Goal: Download file/media

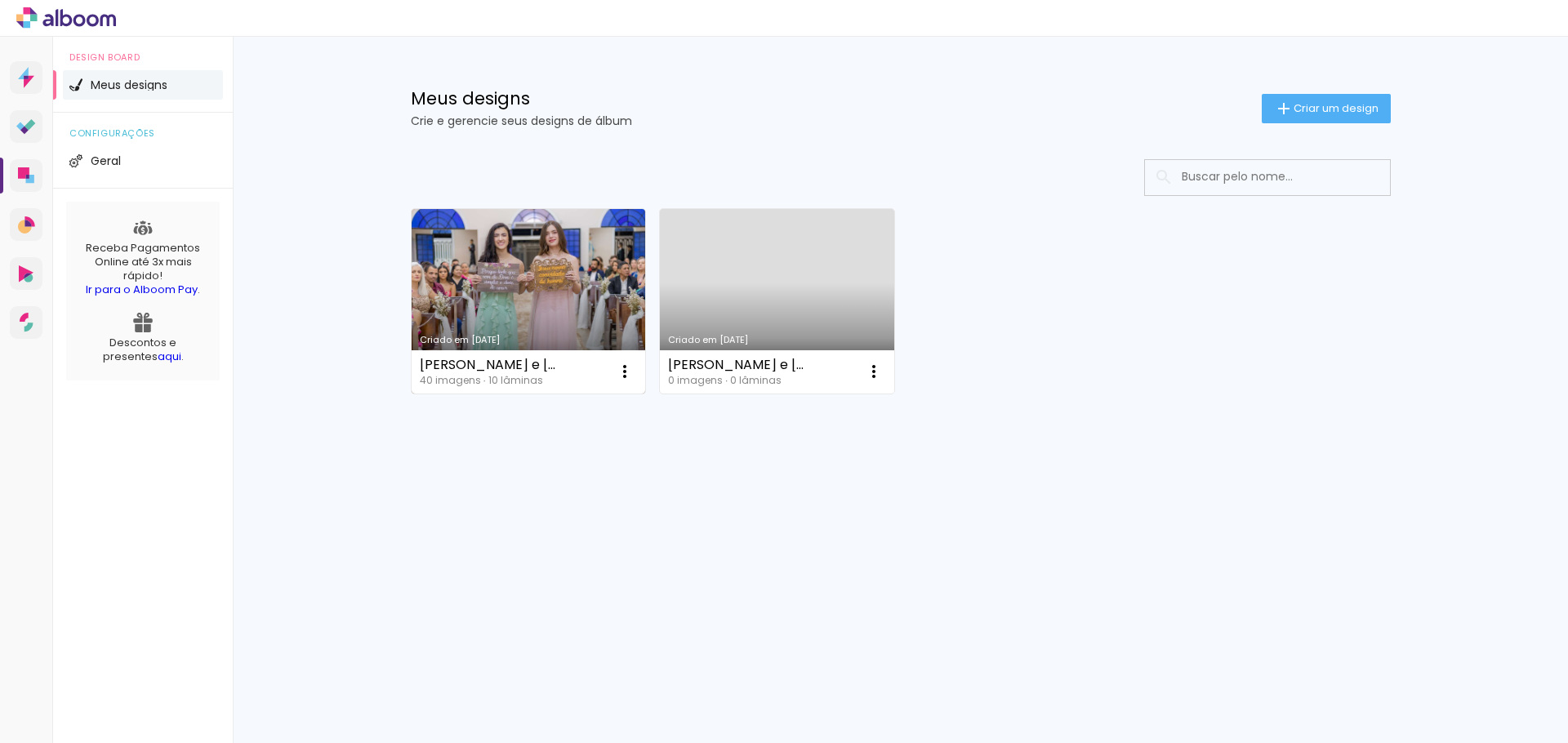
click at [540, 283] on link "Criado em [DATE]" at bounding box center [529, 301] width 234 height 184
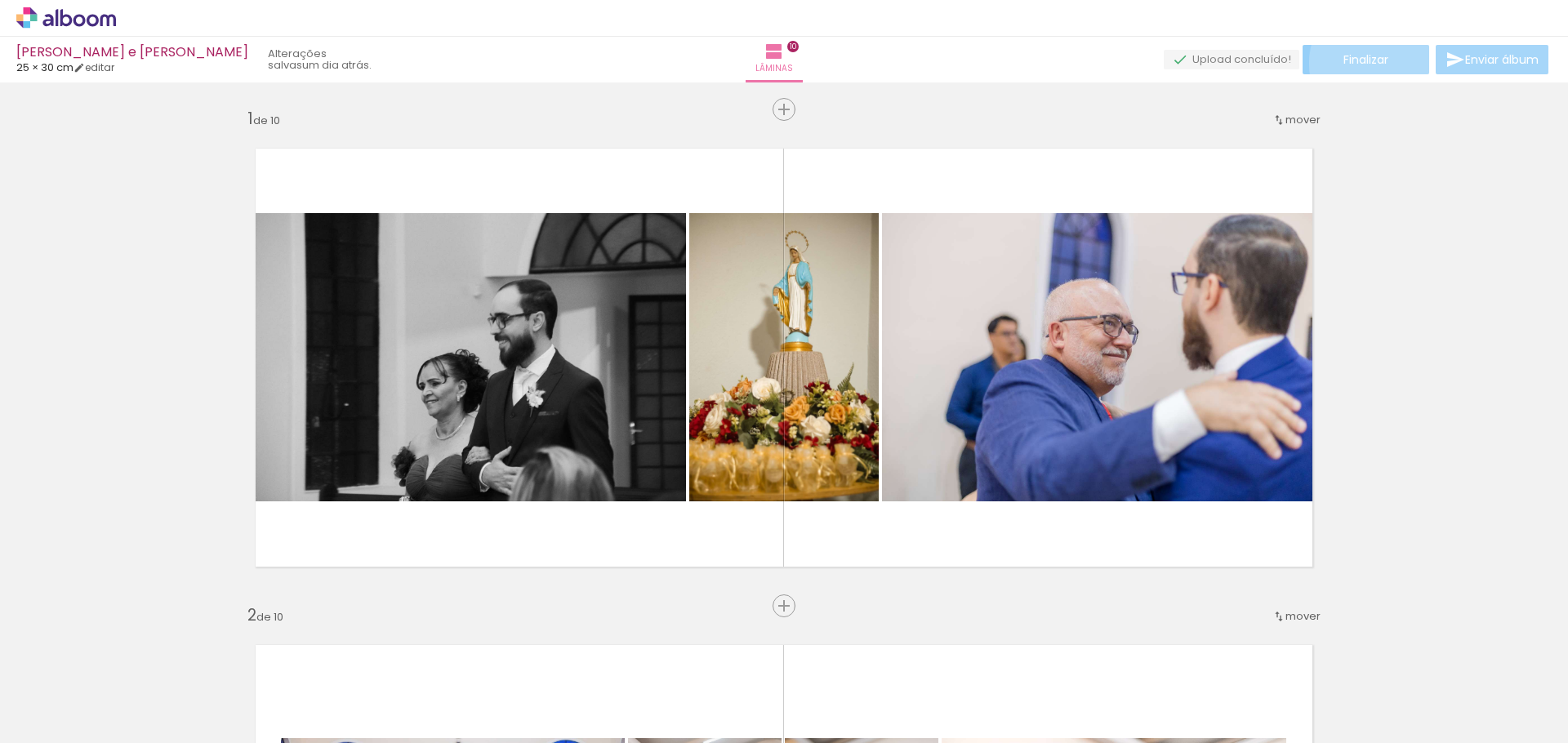
click at [1376, 63] on span "Finalizar" at bounding box center [1365, 59] width 45 height 11
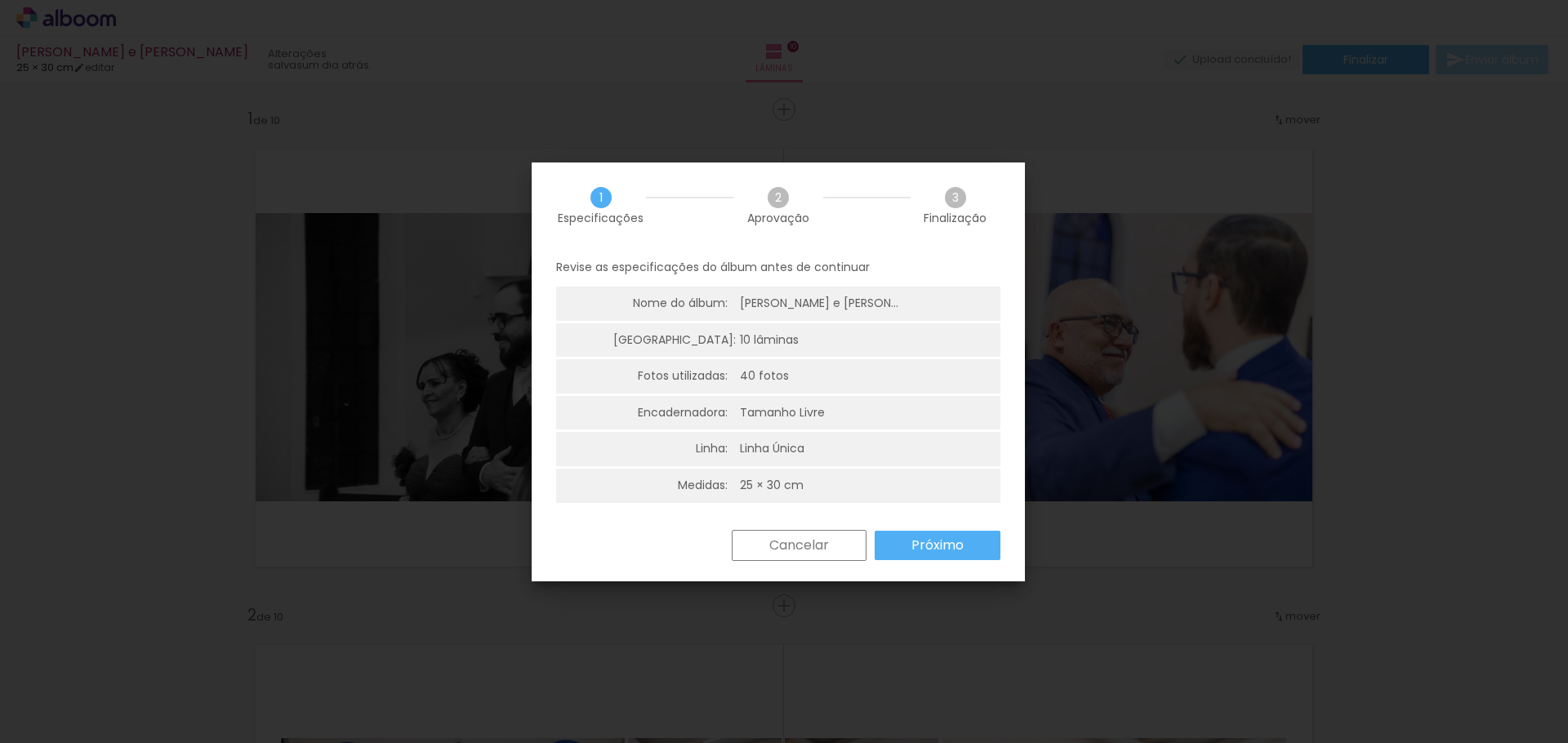
click at [0, 0] on slot "Próximo" at bounding box center [0, 0] width 0 height 0
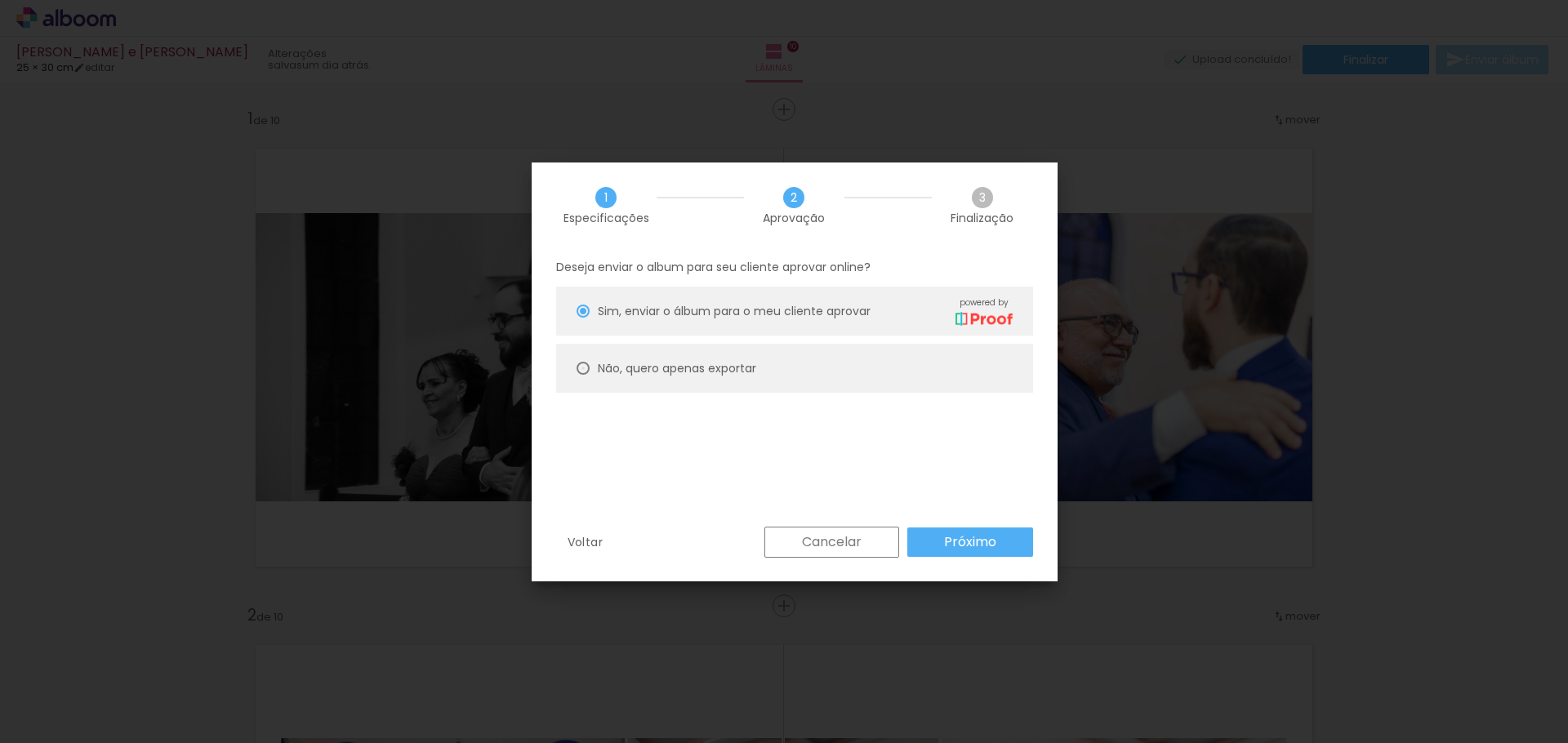
click at [582, 371] on div at bounding box center [583, 368] width 13 height 13
type paper-radio-button "on"
click at [0, 0] on slot "Próximo" at bounding box center [0, 0] width 0 height 0
type input "Alta, 300 DPI"
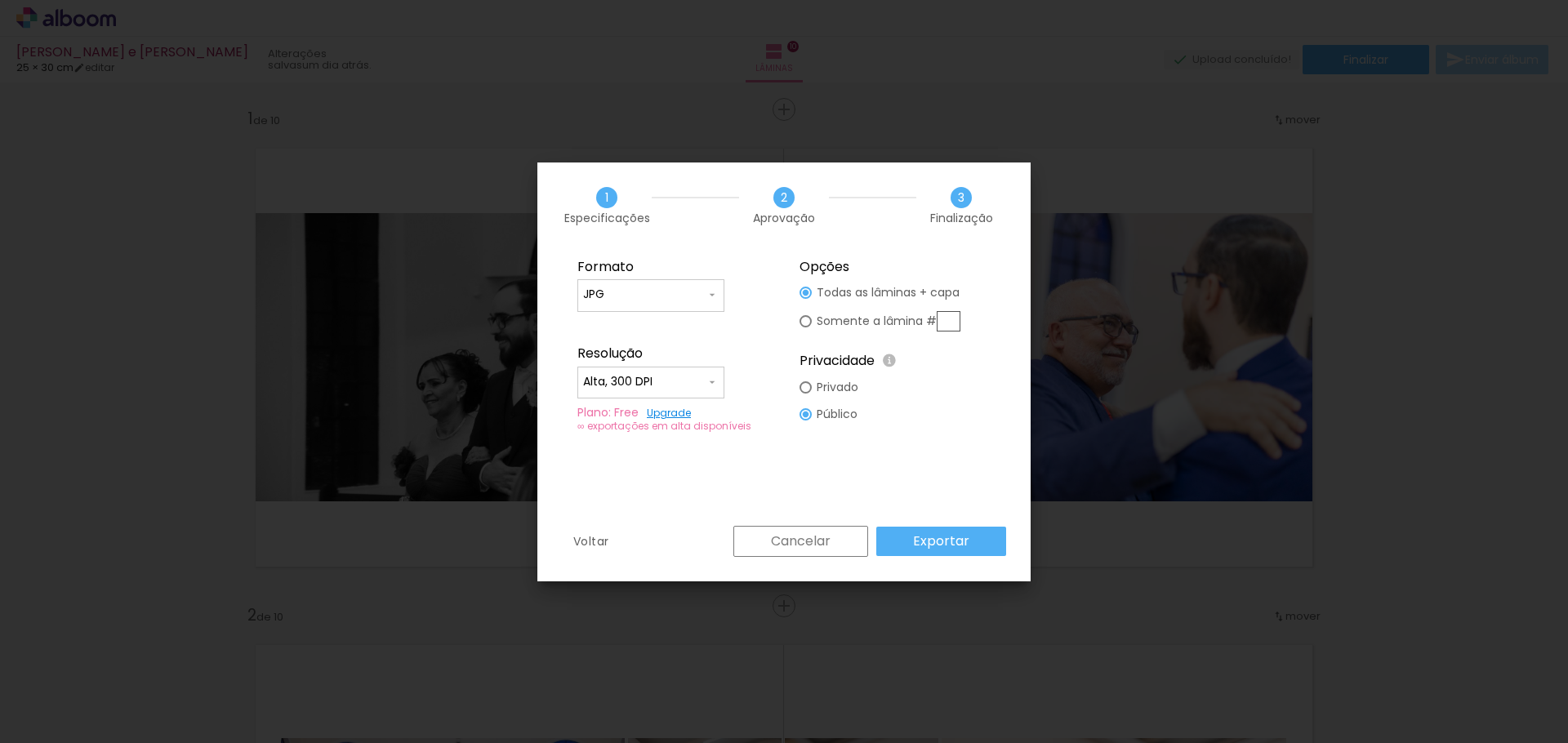
click at [799, 320] on fieldset "Opções Todas as lâminas + capa Somente a lâmina # Privacidade Todo o conteúdo o…" at bounding box center [895, 345] width 218 height 195
click at [805, 320] on div at bounding box center [805, 321] width 12 height 12
type paper-radio-button "on"
click at [809, 390] on div at bounding box center [805, 387] width 12 height 12
type paper-radio-button "on"
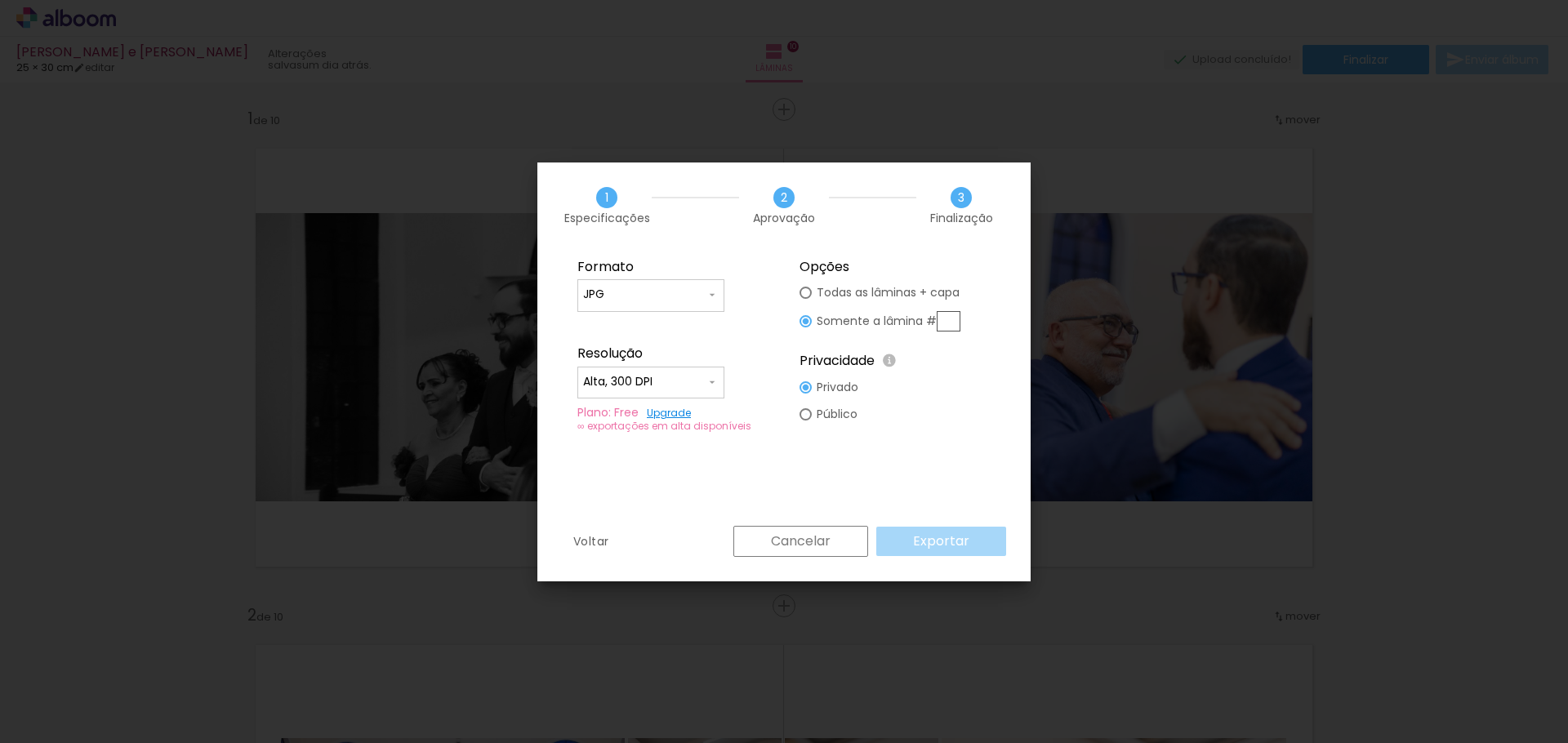
click at [806, 415] on div at bounding box center [805, 414] width 12 height 12
type paper-radio-button "on"
click at [810, 384] on div at bounding box center [805, 387] width 12 height 12
click at [948, 323] on input "text" at bounding box center [949, 321] width 24 height 20
type input "10"
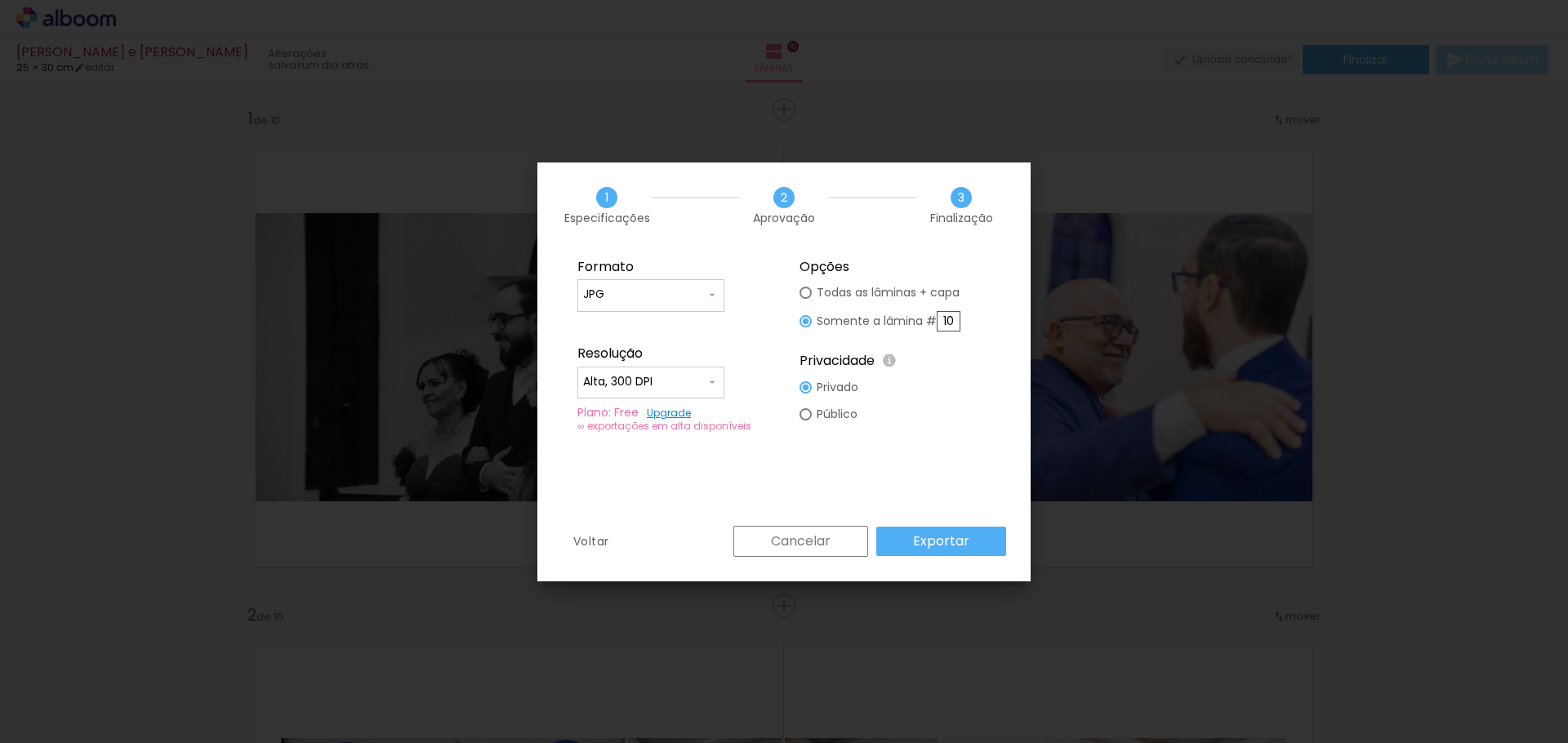
click at [810, 413] on div at bounding box center [805, 414] width 12 height 12
click at [0, 0] on slot "Exportar" at bounding box center [0, 0] width 0 height 0
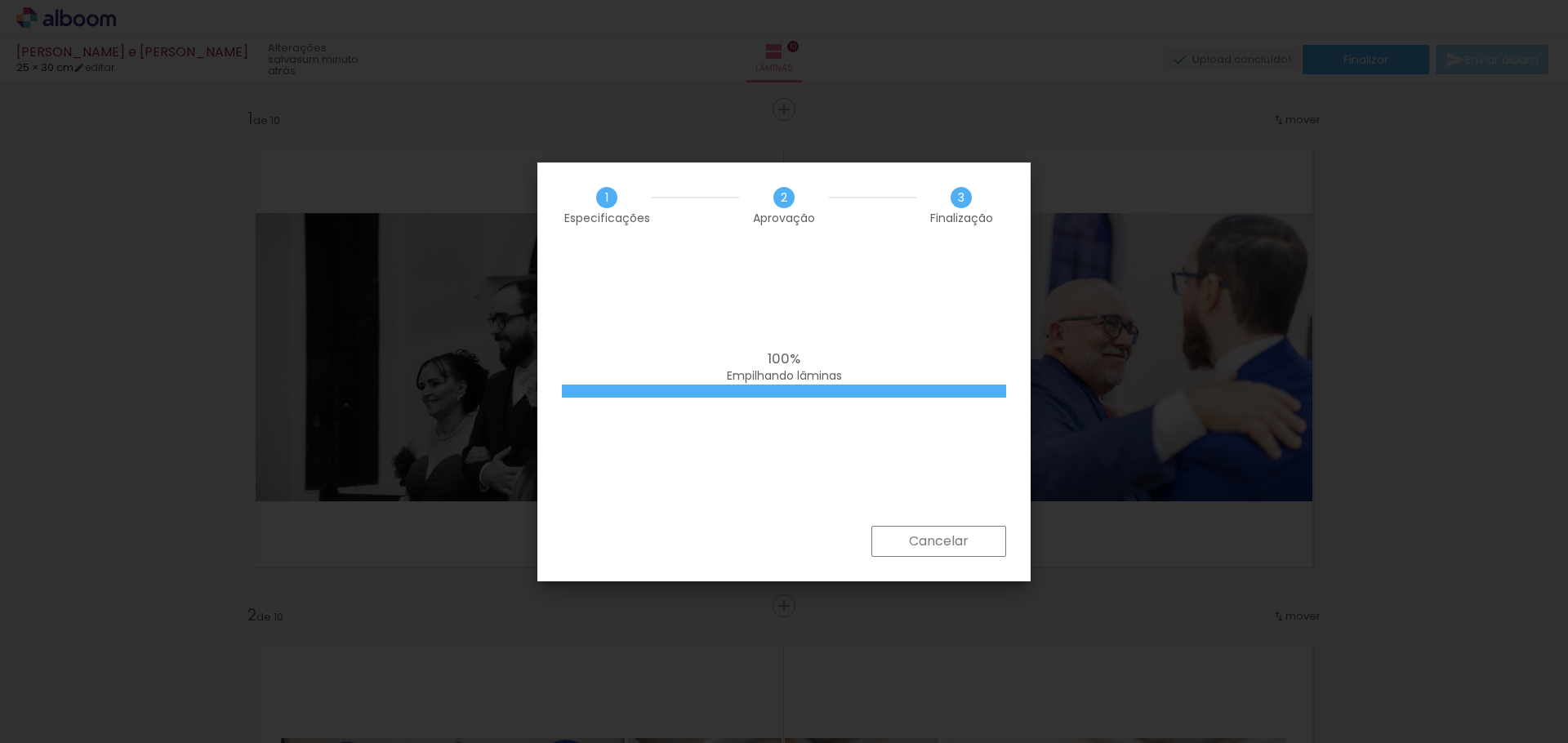
click at [778, 380] on span "Empilhando lâminas" at bounding box center [784, 376] width 115 height 17
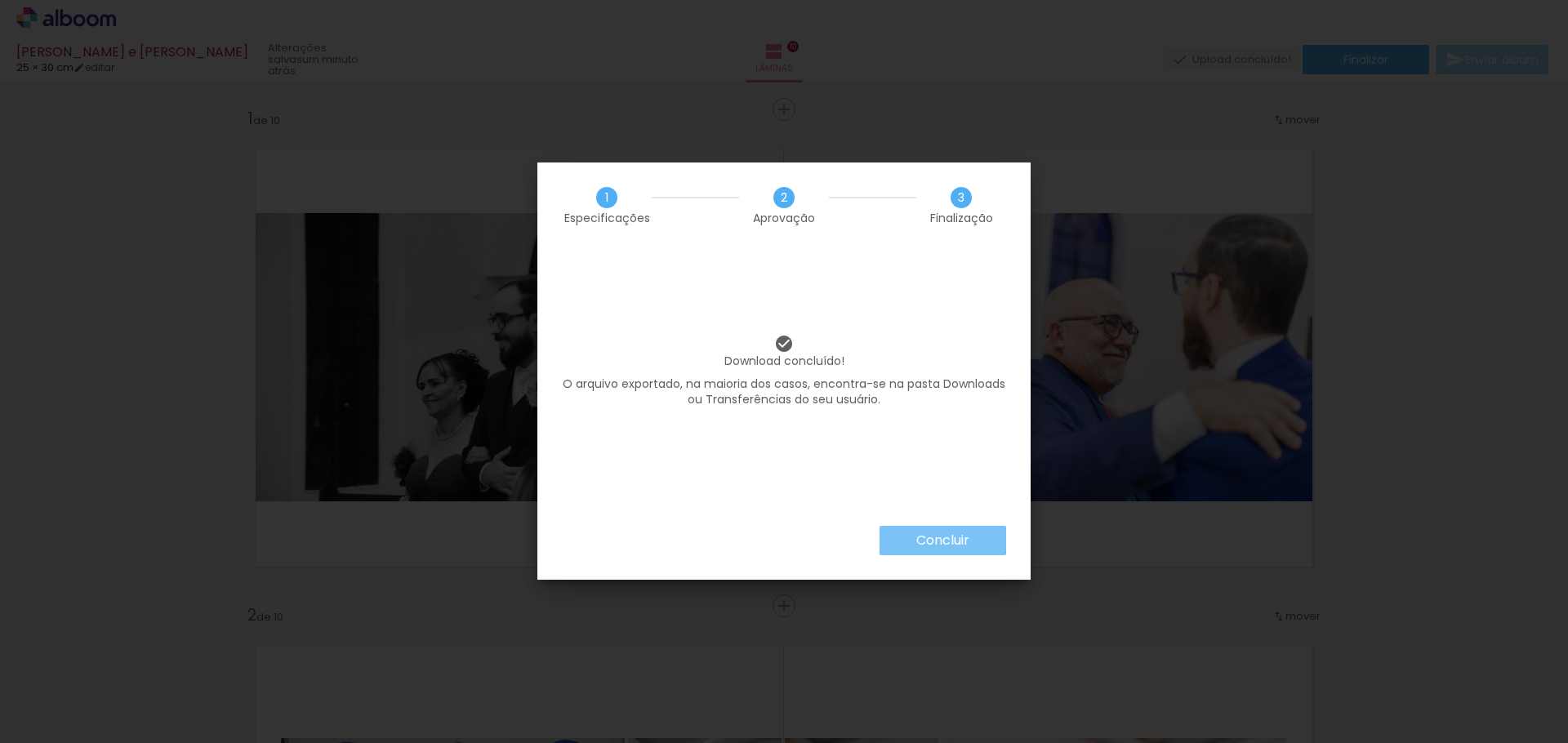
click at [0, 0] on slot "Concluir" at bounding box center [0, 0] width 0 height 0
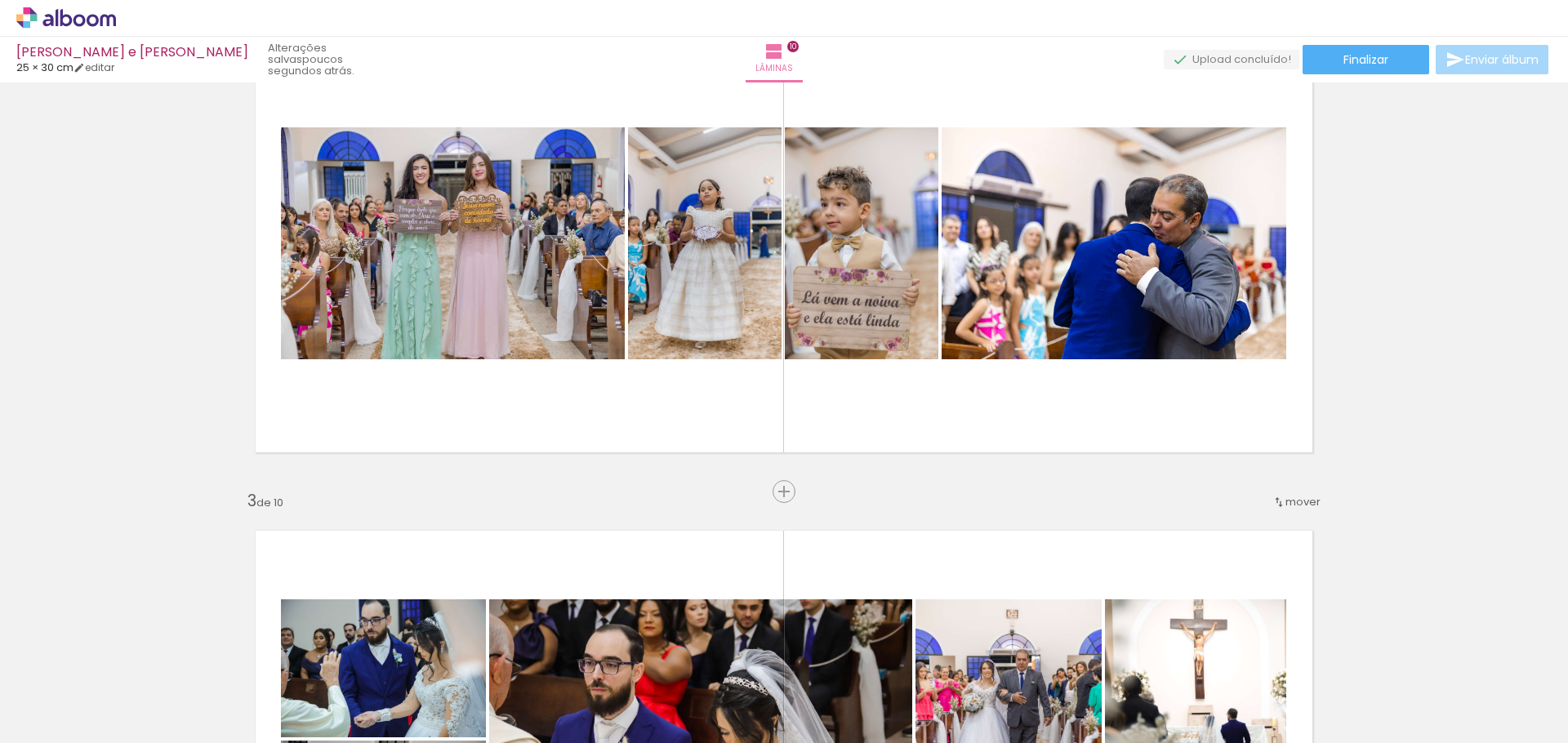
scroll to position [504, 0]
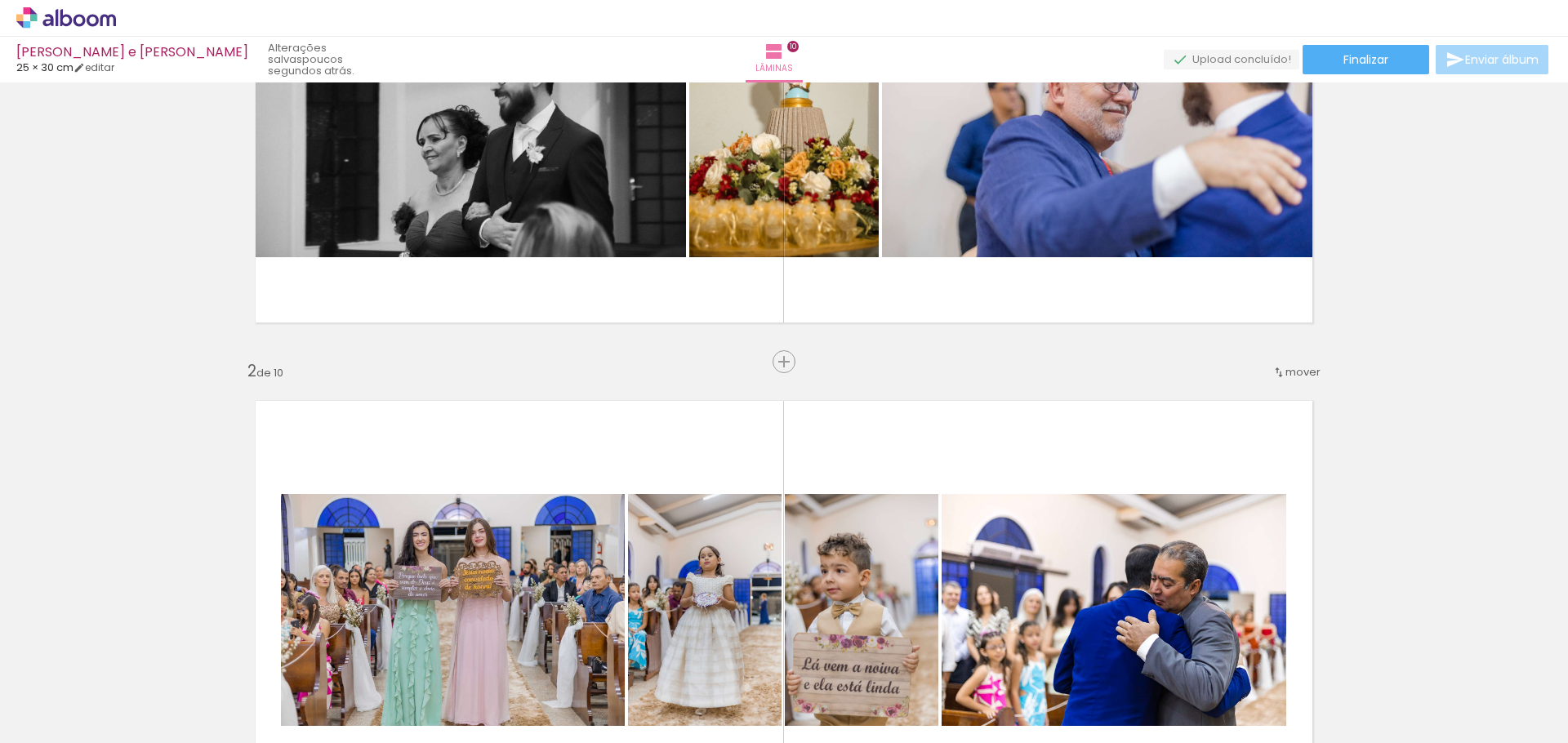
scroll to position [245, 0]
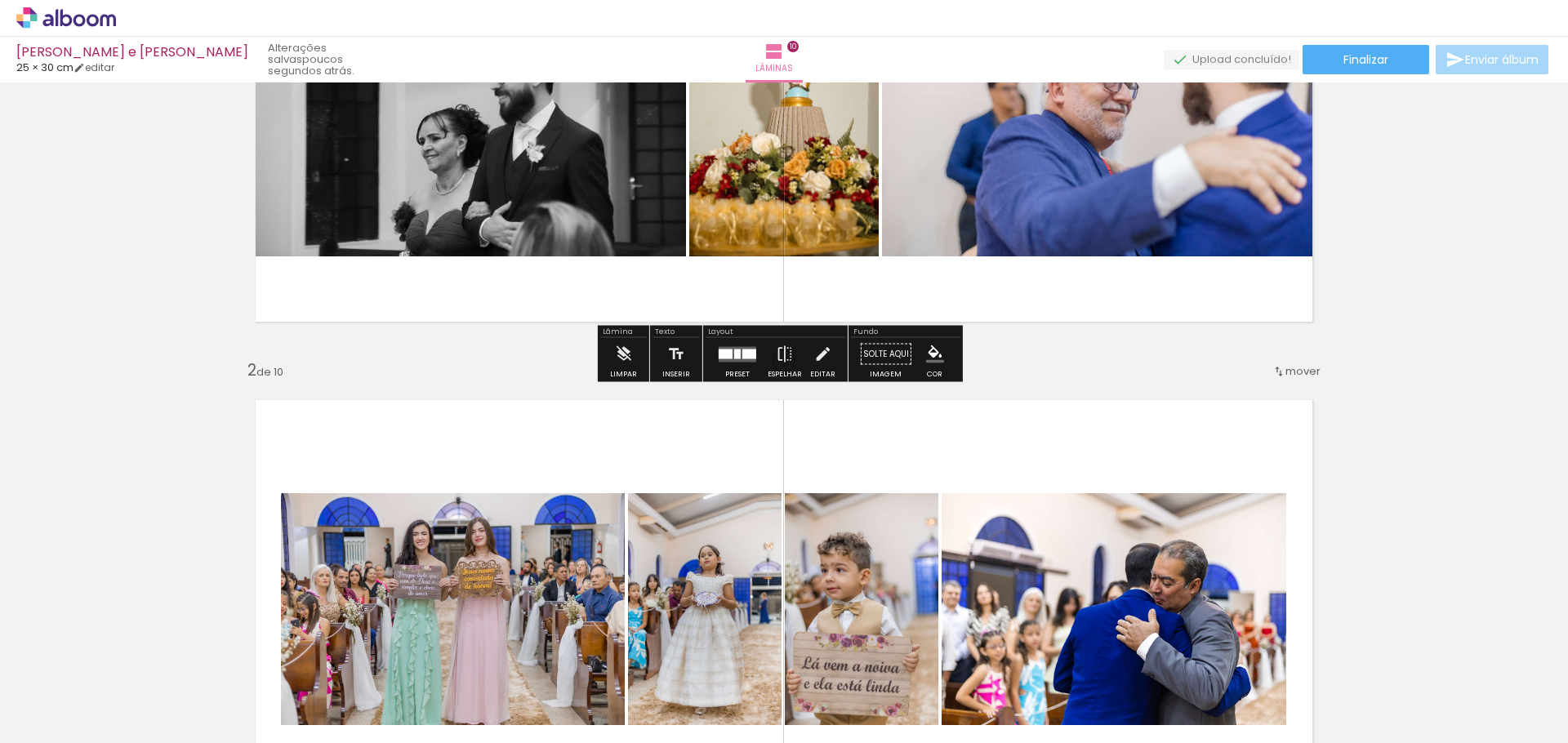
click at [1218, 294] on quentale-layouter at bounding box center [784, 113] width 1094 height 455
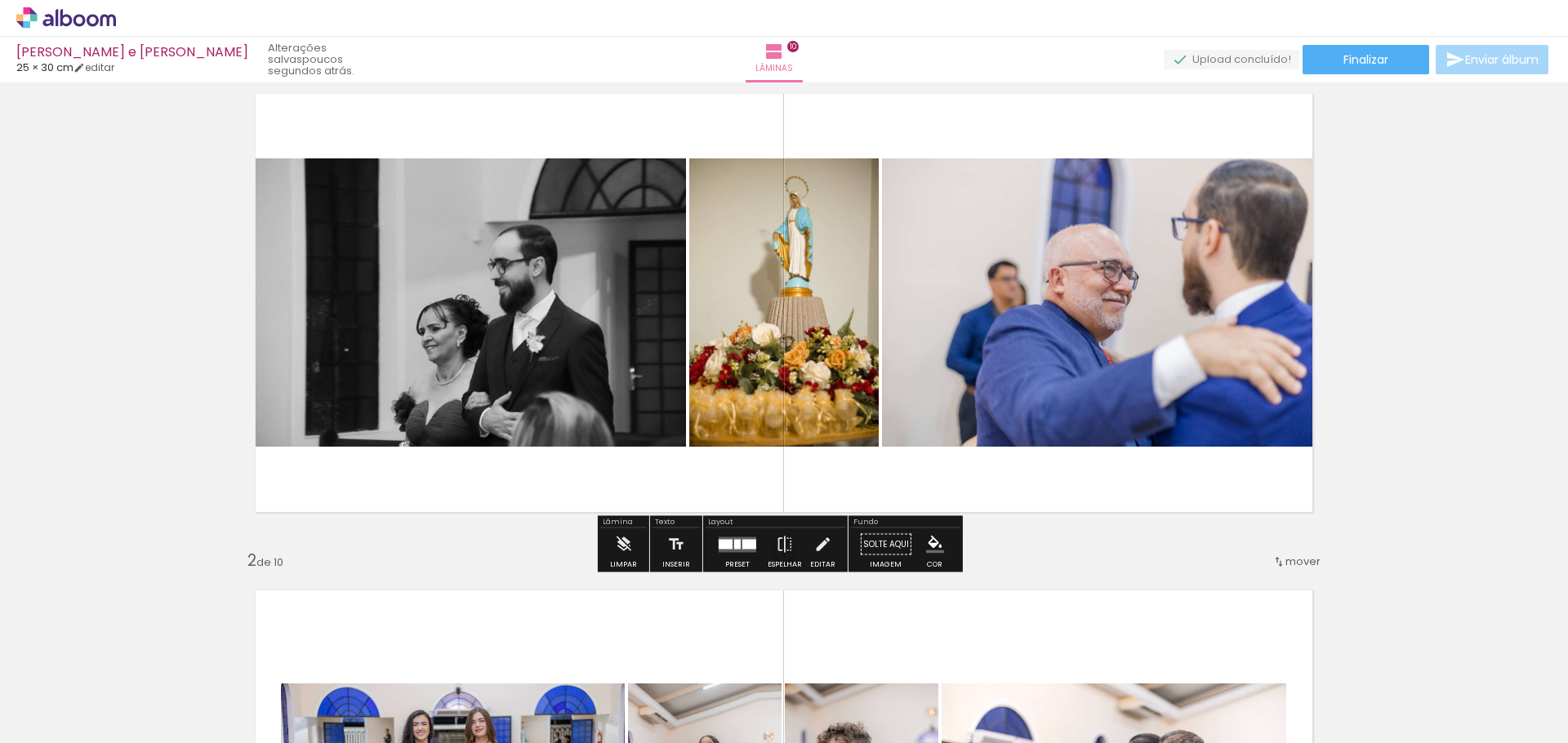
scroll to position [0, 0]
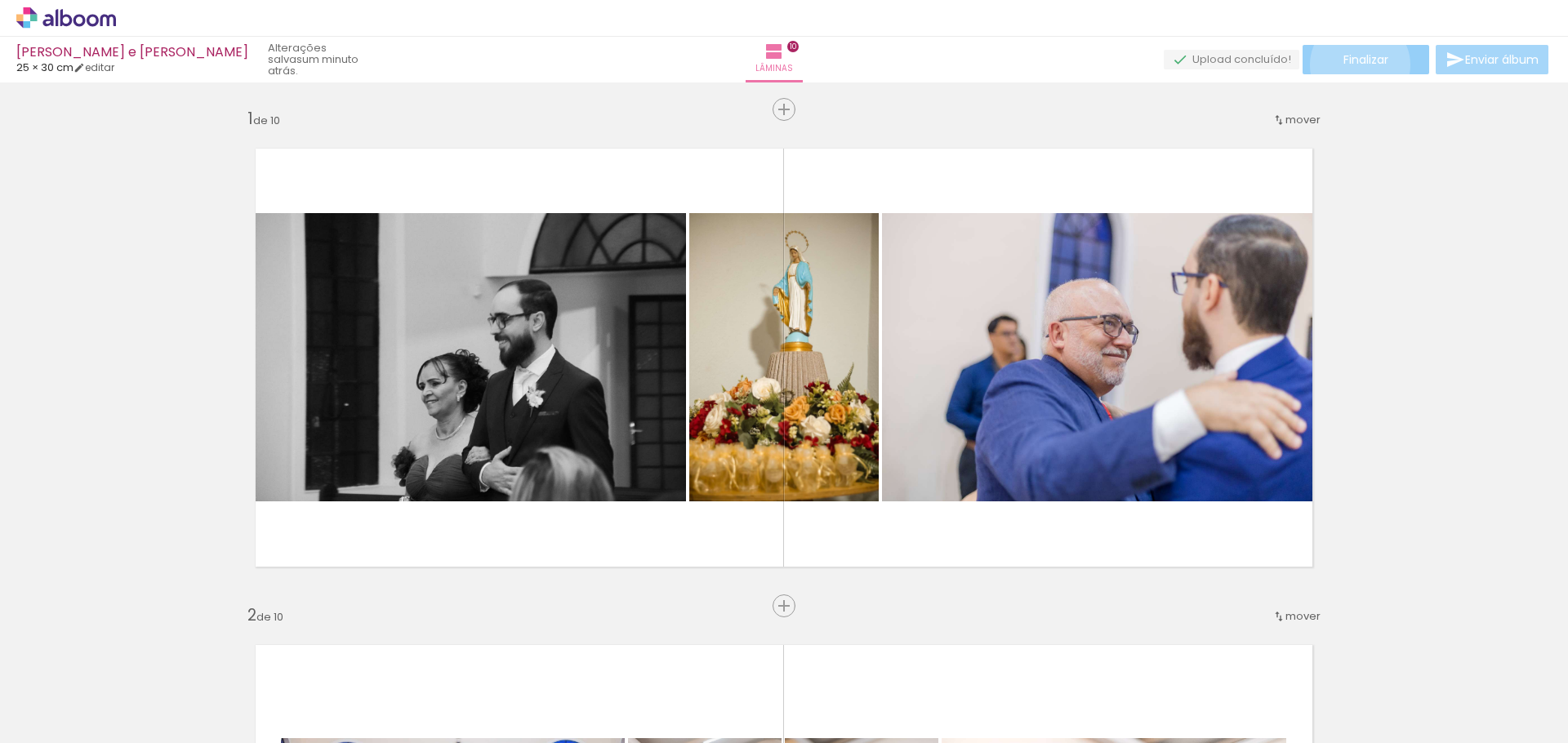
click at [1354, 65] on span "Finalizar" at bounding box center [1365, 59] width 45 height 11
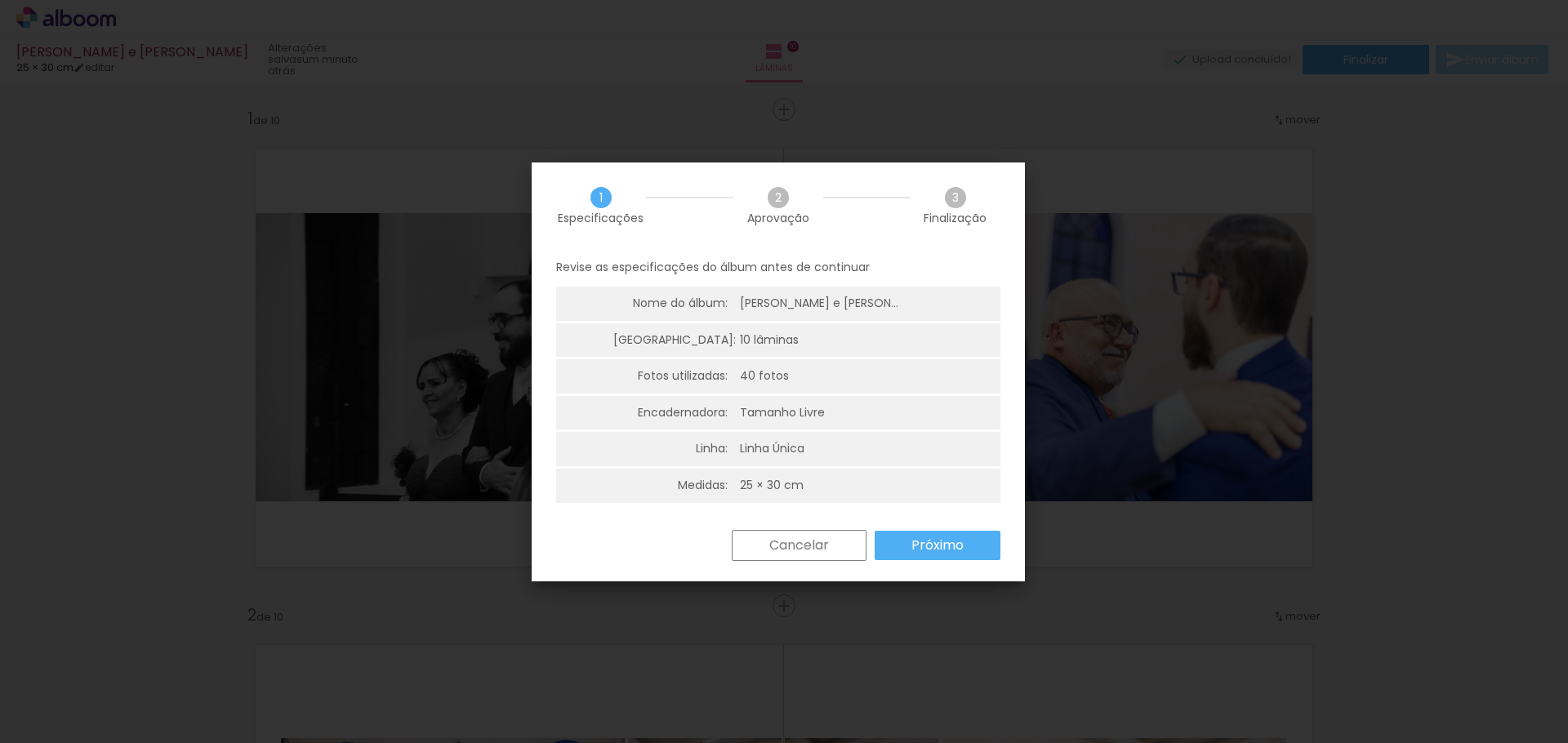
click at [0, 0] on slot "Próximo" at bounding box center [0, 0] width 0 height 0
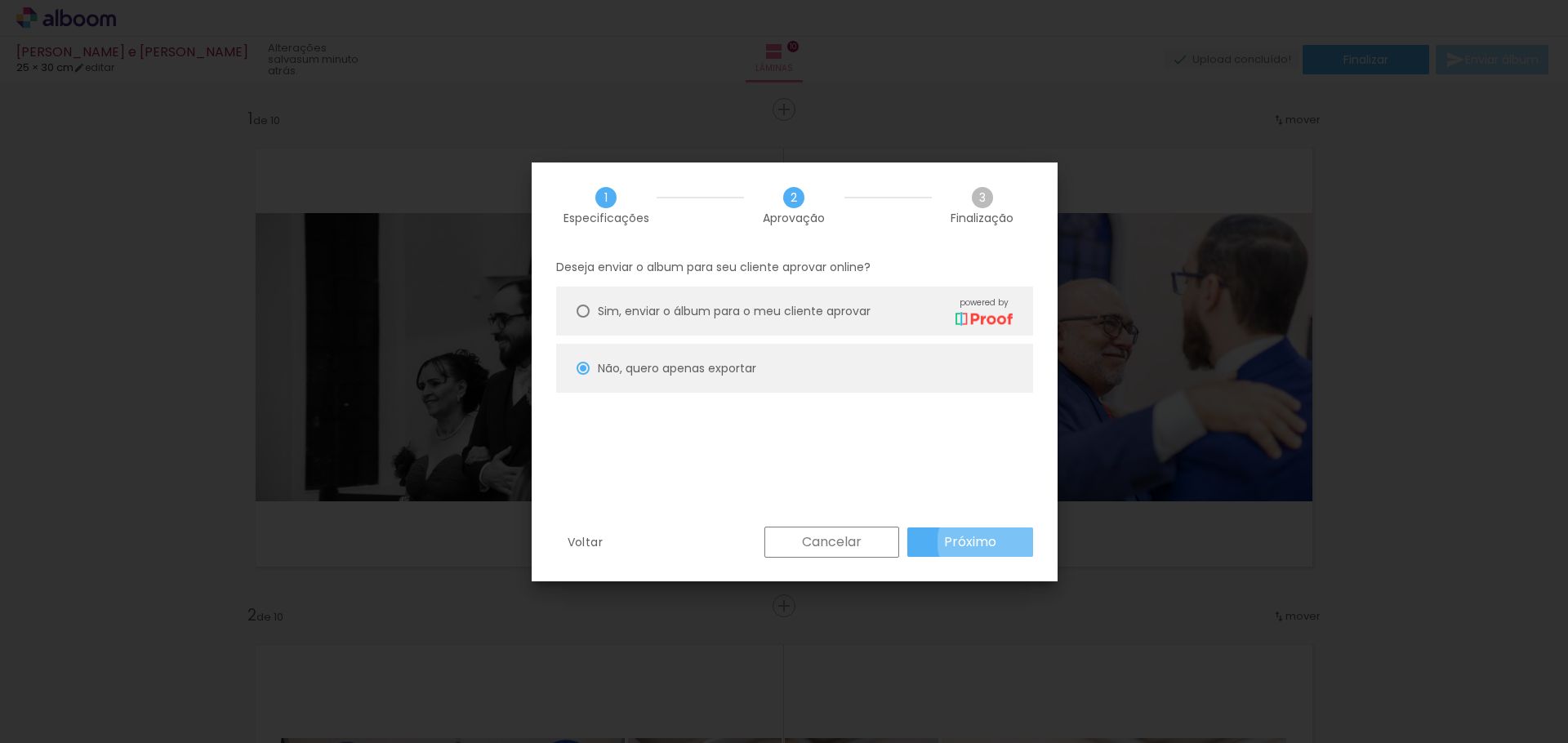
click at [0, 0] on slot "Próximo" at bounding box center [0, 0] width 0 height 0
type input "Alta, 300 DPI"
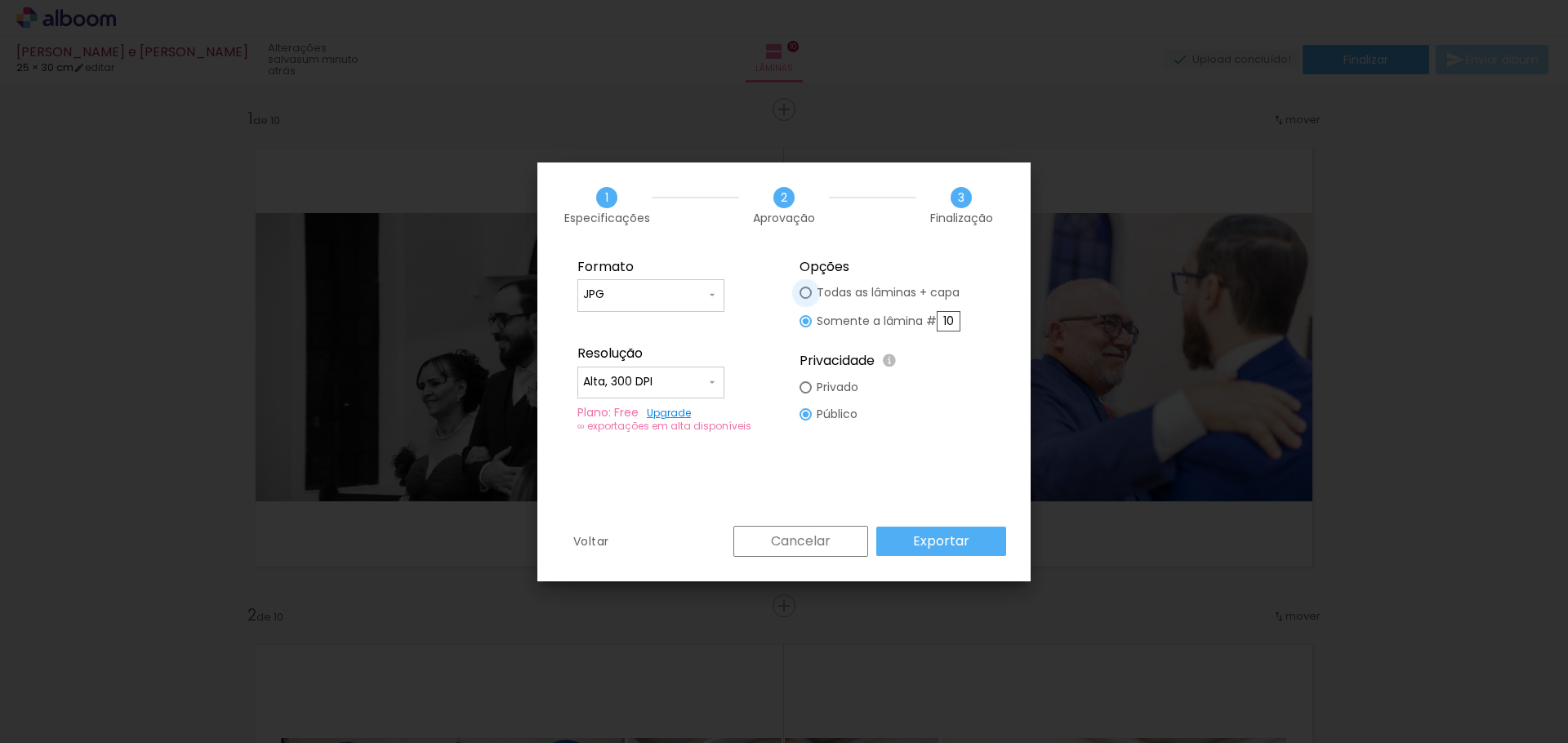
click at [806, 292] on div at bounding box center [805, 292] width 12 height 12
type paper-radio-button "on"
click at [0, 0] on slot "Exportar" at bounding box center [0, 0] width 0 height 0
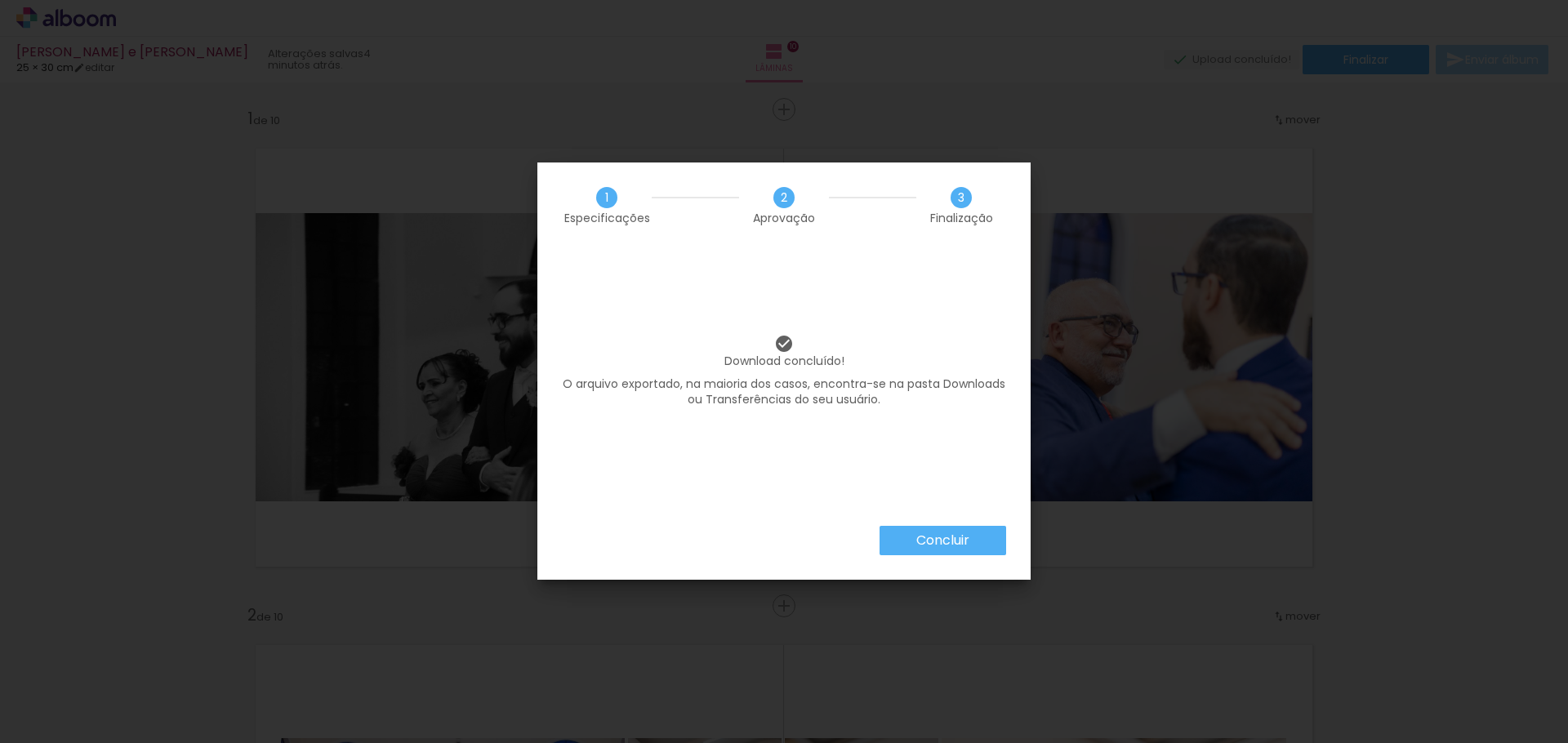
click at [0, 0] on slot "Concluir" at bounding box center [0, 0] width 0 height 0
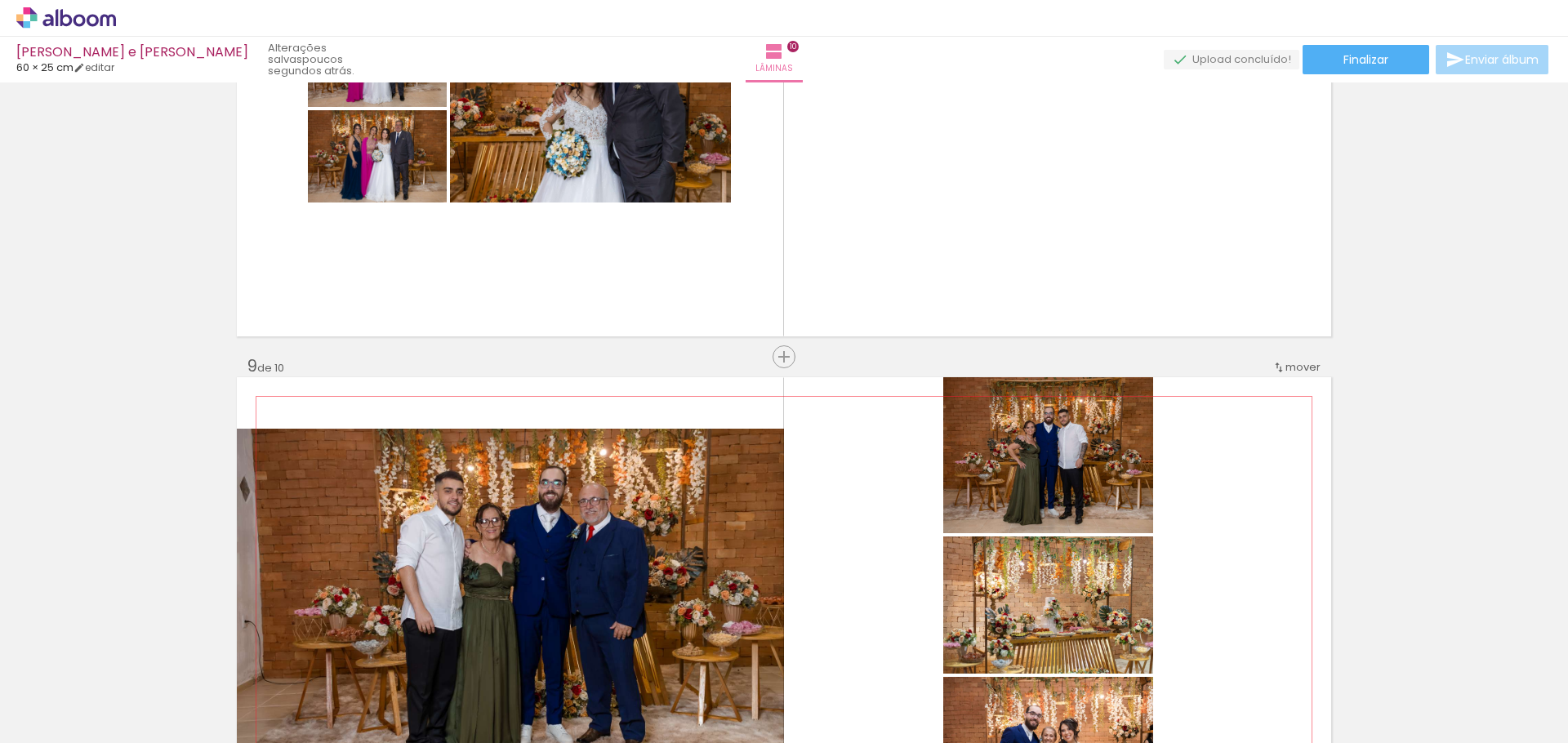
scroll to position [3674, 0]
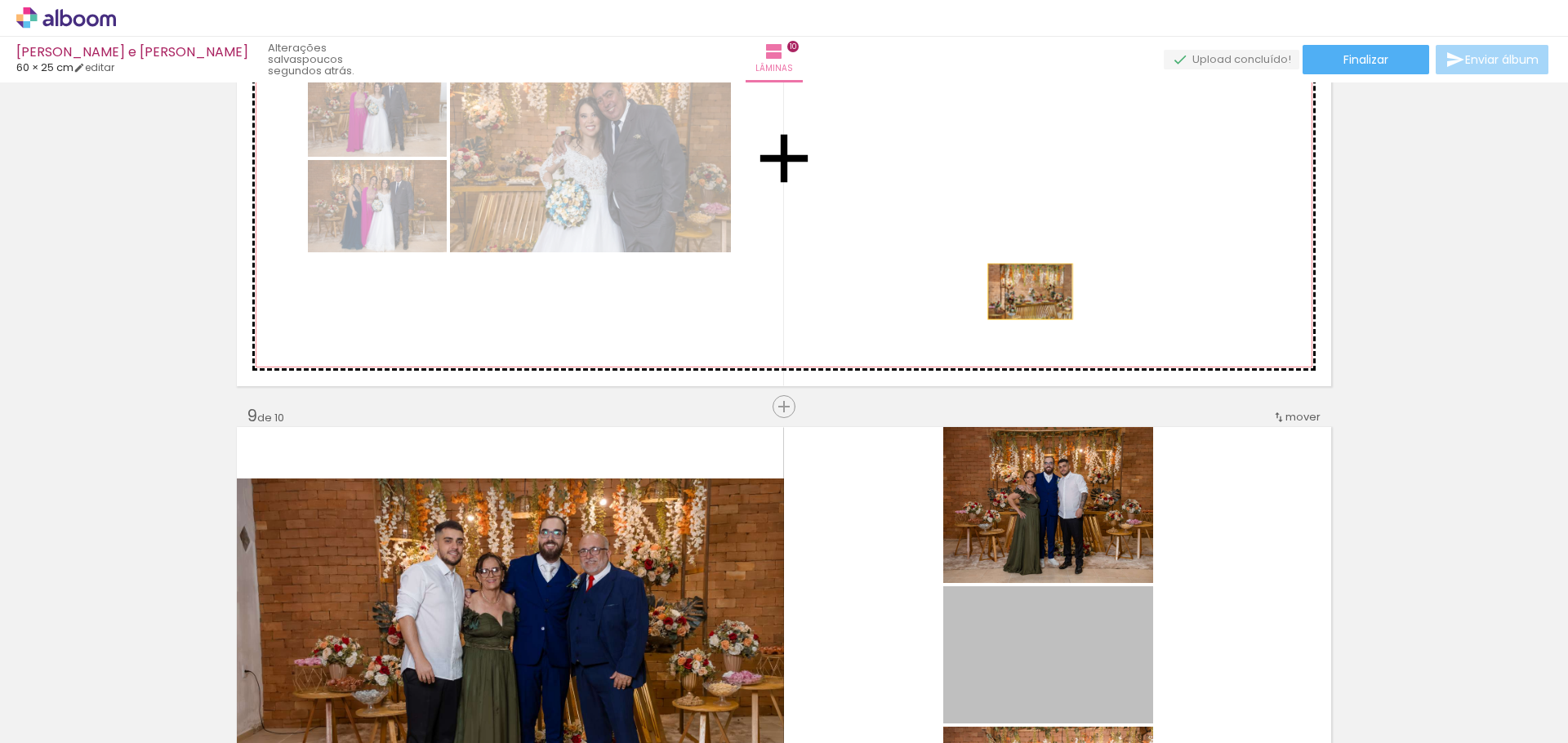
drag, startPoint x: 1035, startPoint y: 630, endPoint x: 986, endPoint y: 196, distance: 436.8
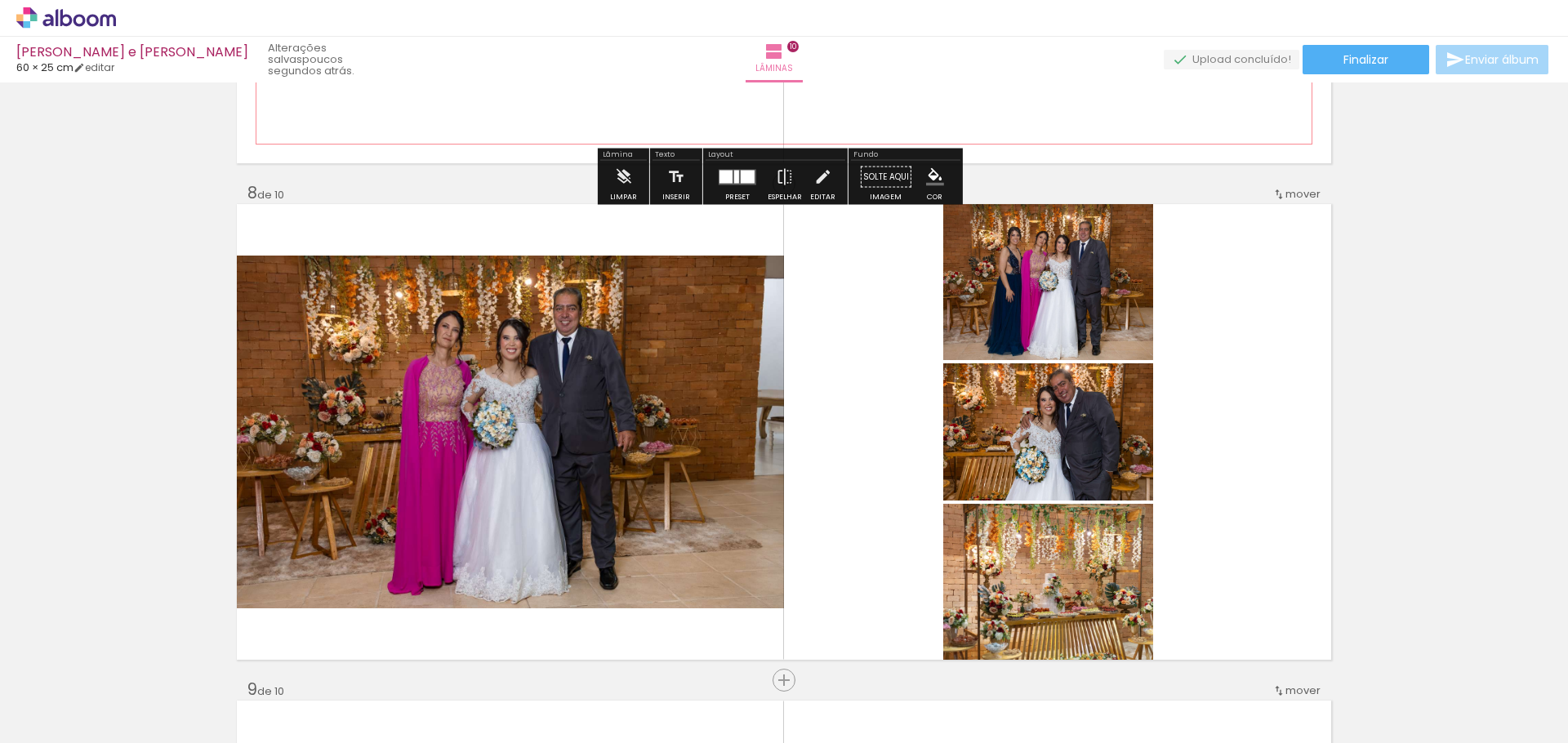
scroll to position [3429, 0]
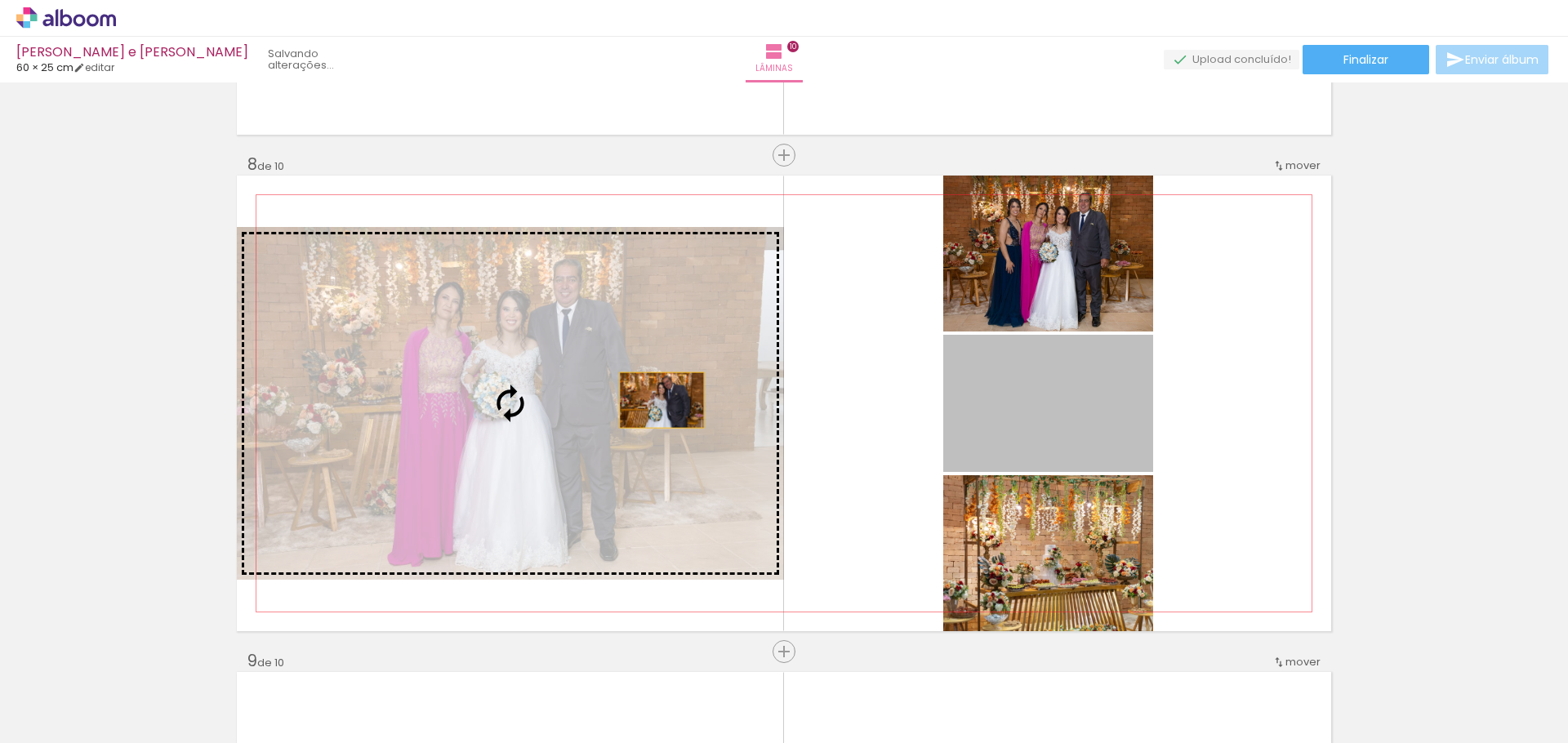
drag, startPoint x: 1046, startPoint y: 403, endPoint x: 656, endPoint y: 400, distance: 390.0
click at [0, 0] on slot at bounding box center [0, 0] width 0 height 0
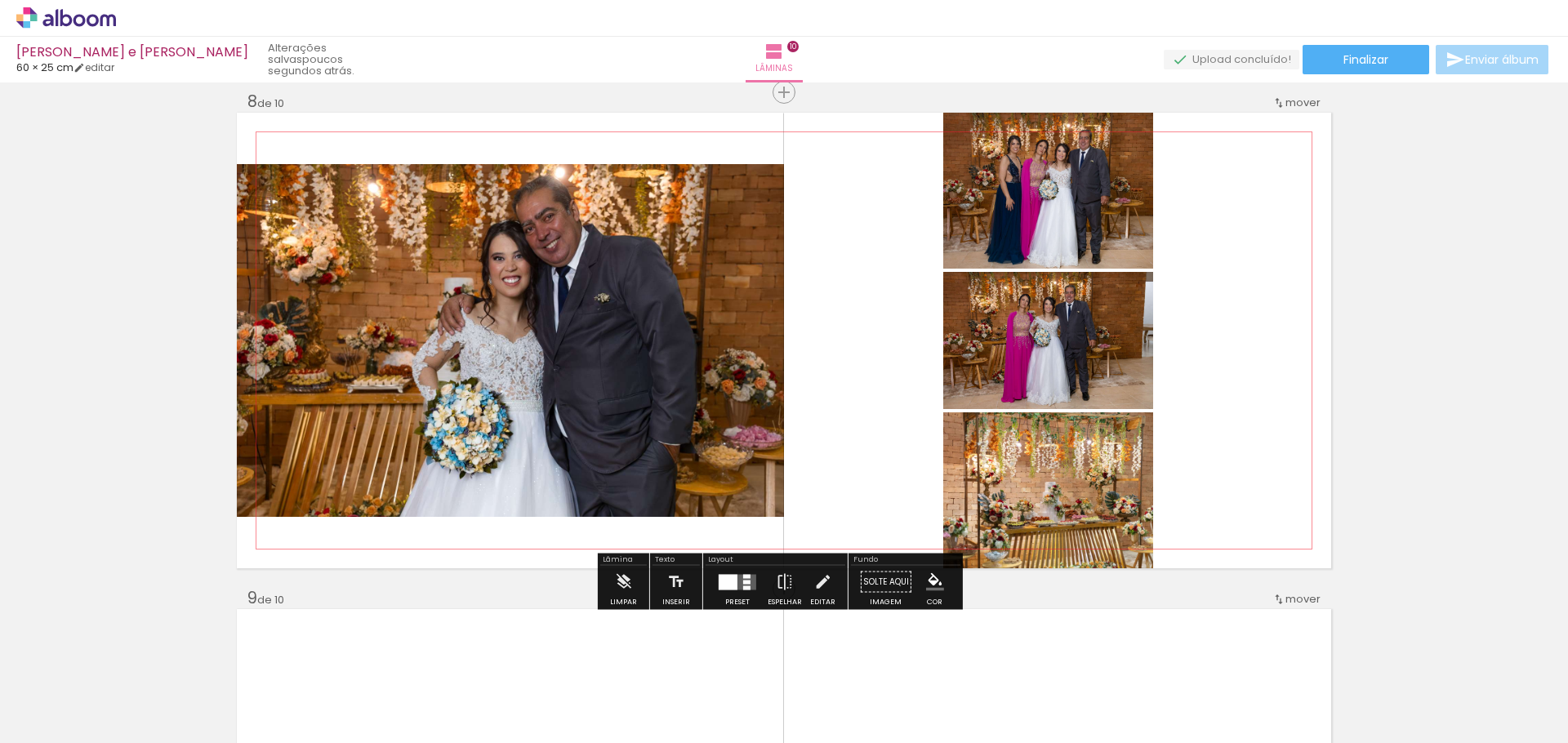
scroll to position [3511, 0]
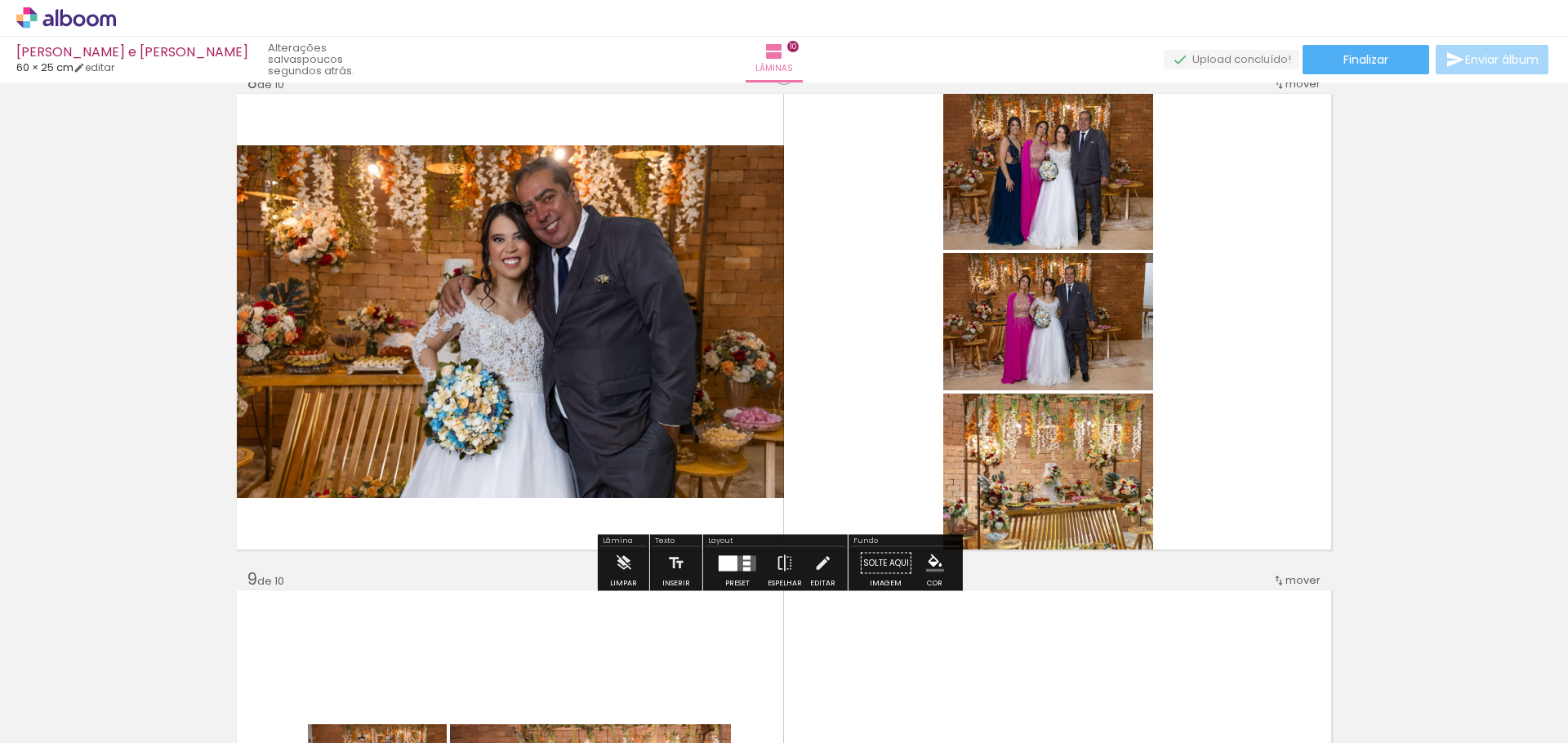
click at [732, 565] on div at bounding box center [728, 563] width 19 height 16
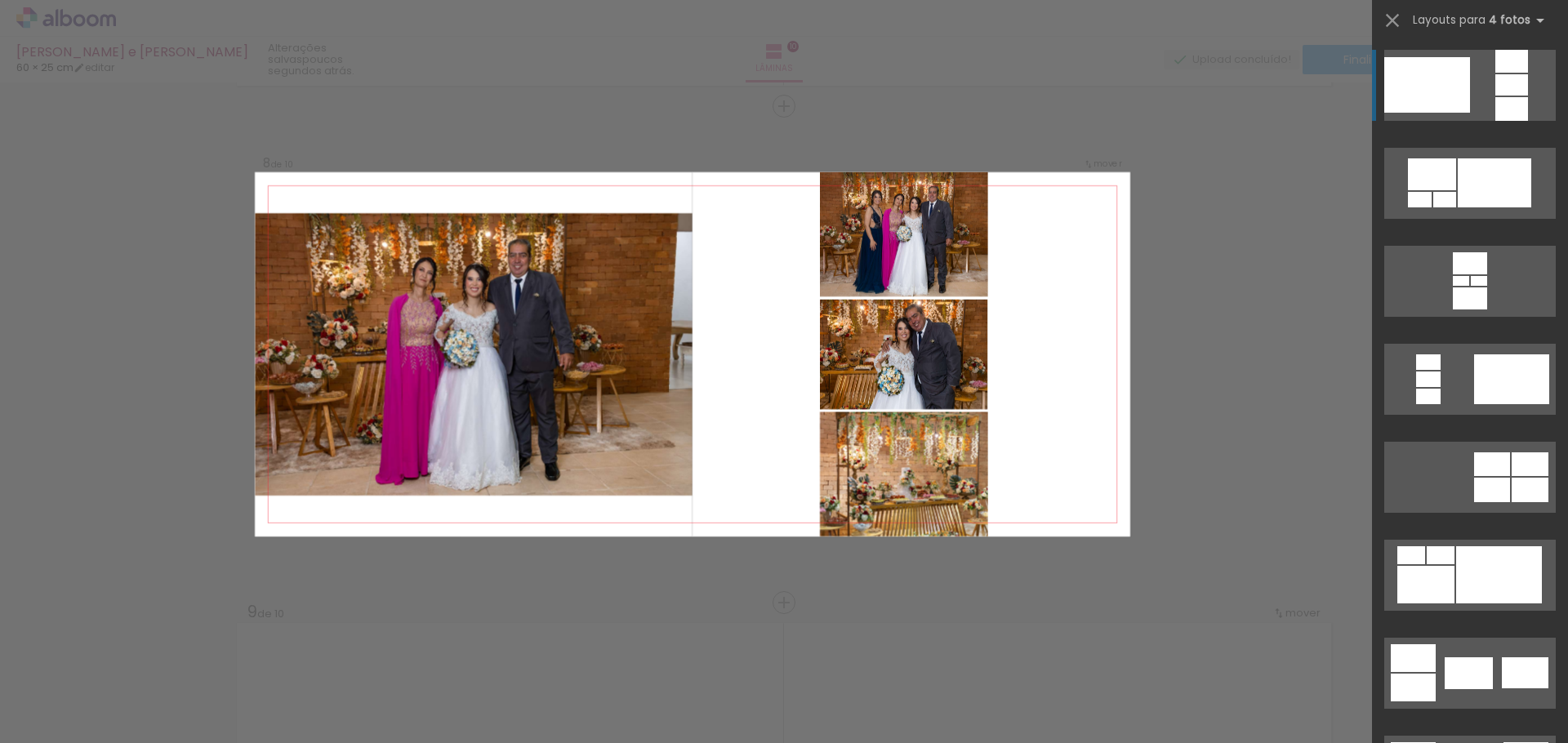
scroll to position [3471, 0]
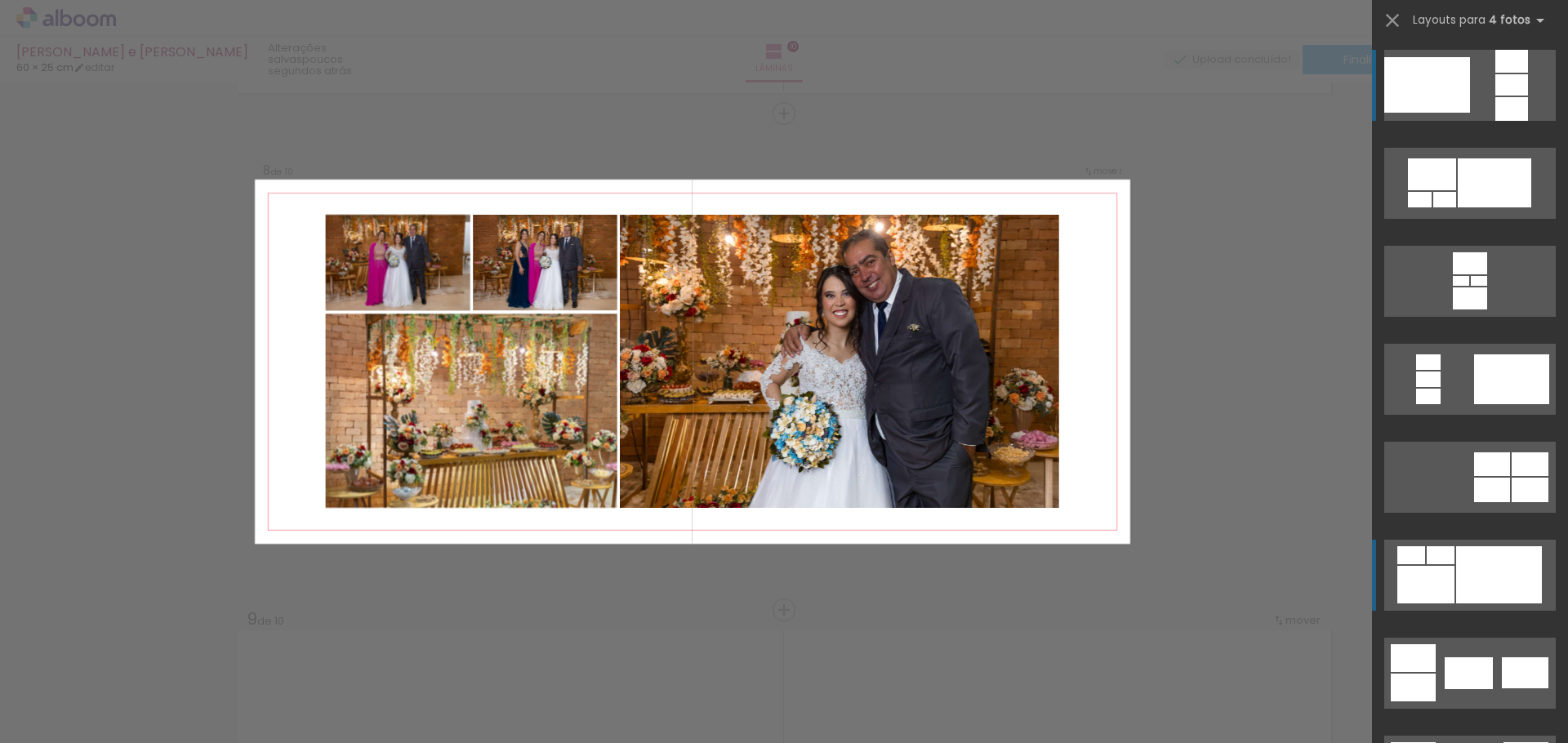
click at [1479, 553] on div at bounding box center [1499, 575] width 86 height 57
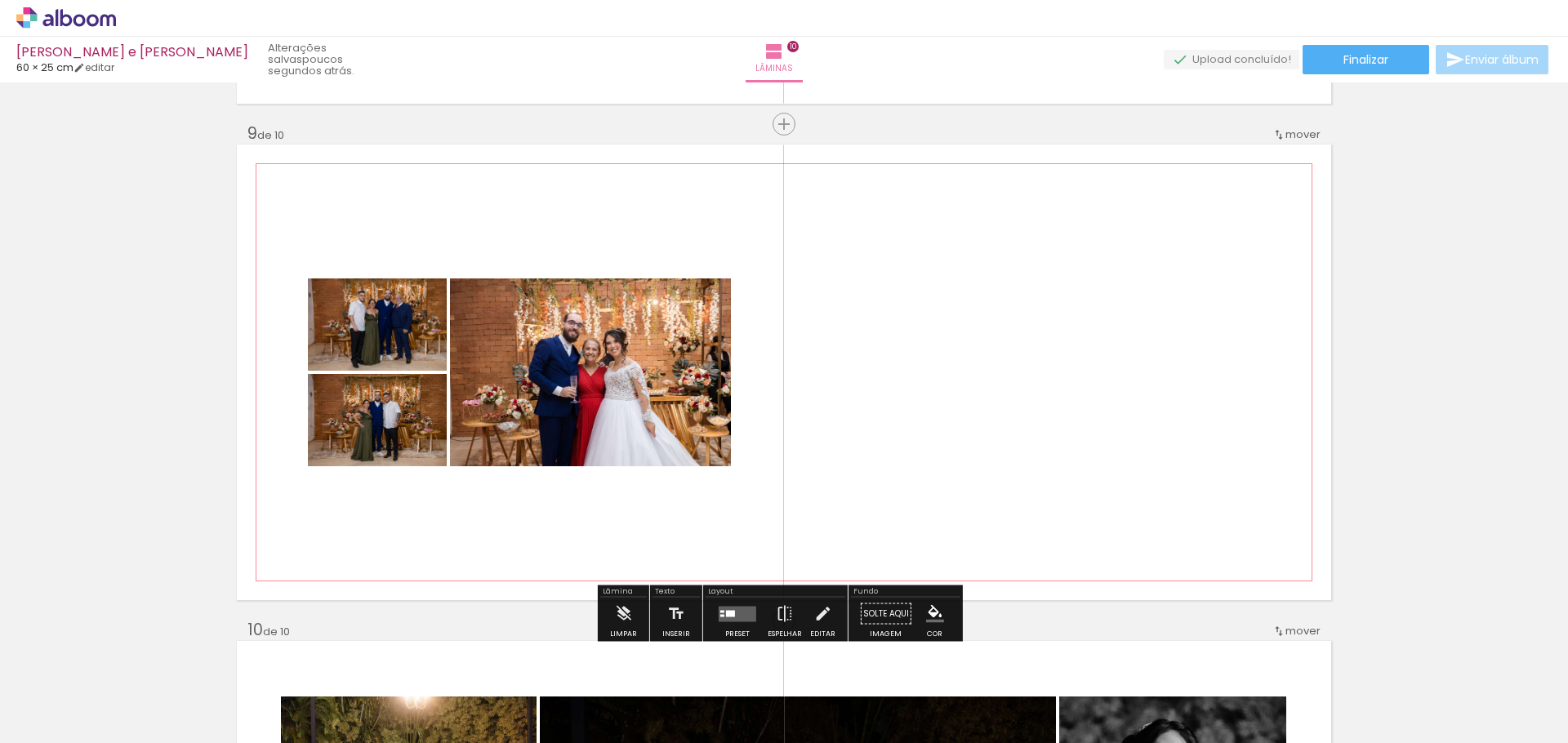
scroll to position [3960, 0]
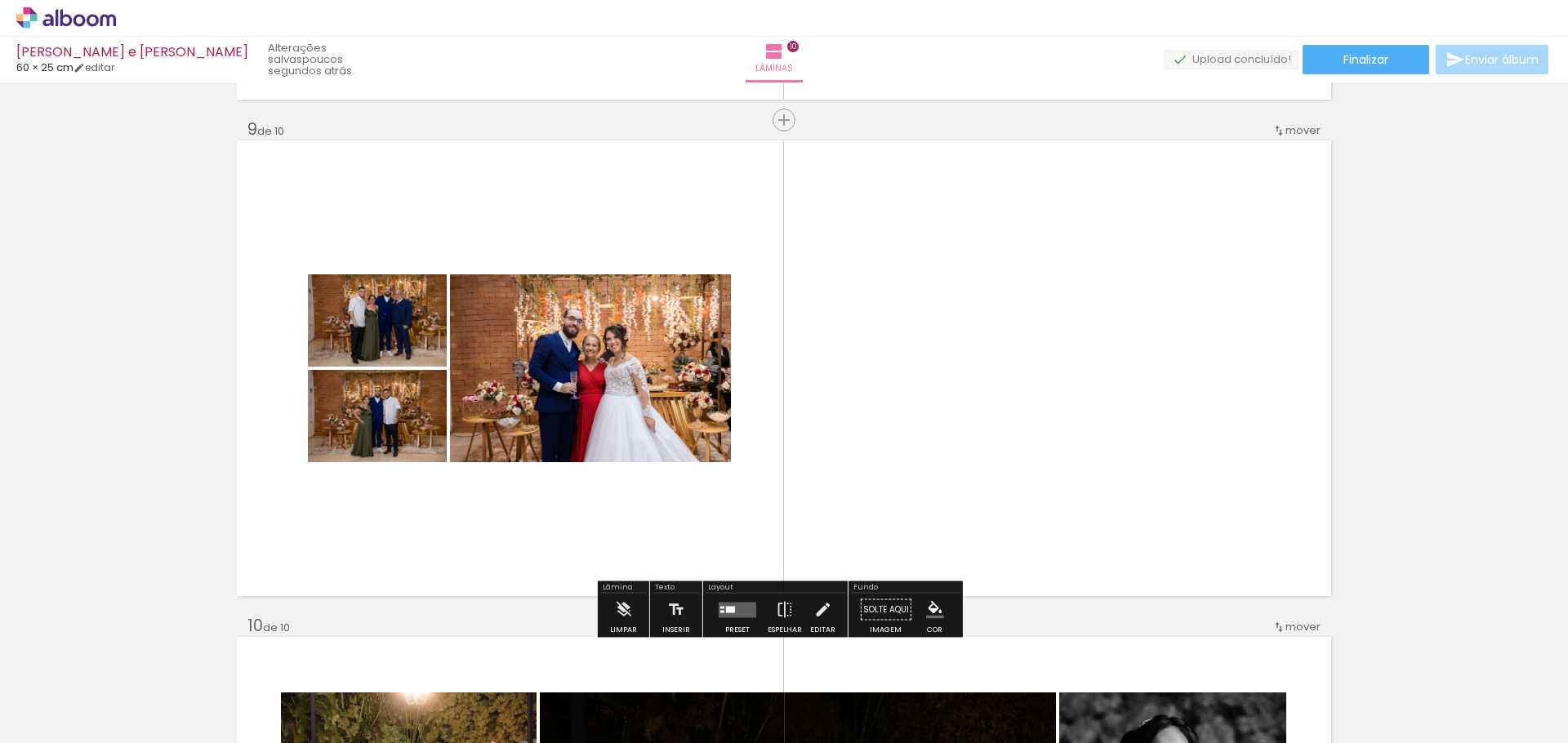
click at [729, 615] on quentale-layouter at bounding box center [737, 609] width 38 height 16
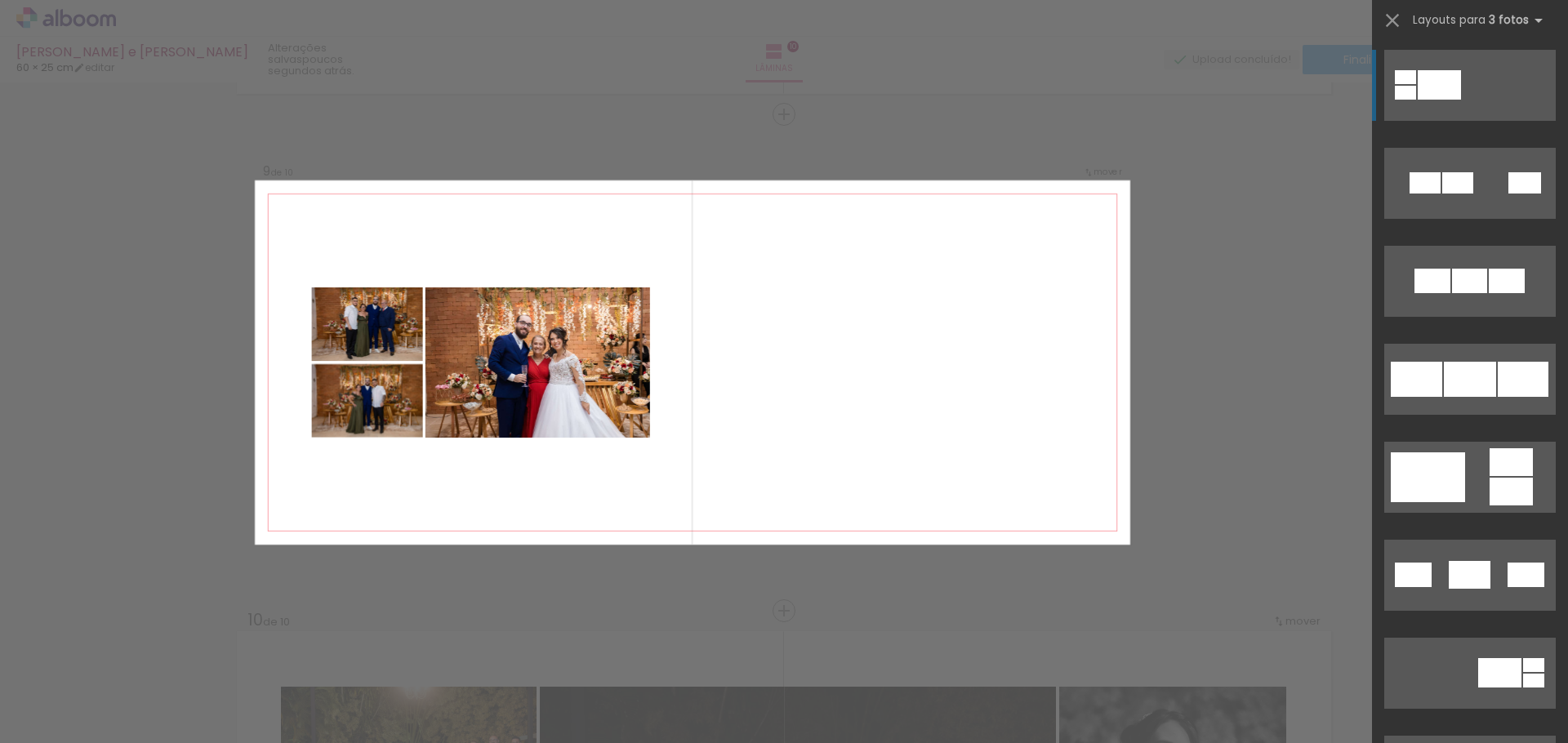
scroll to position [3967, 0]
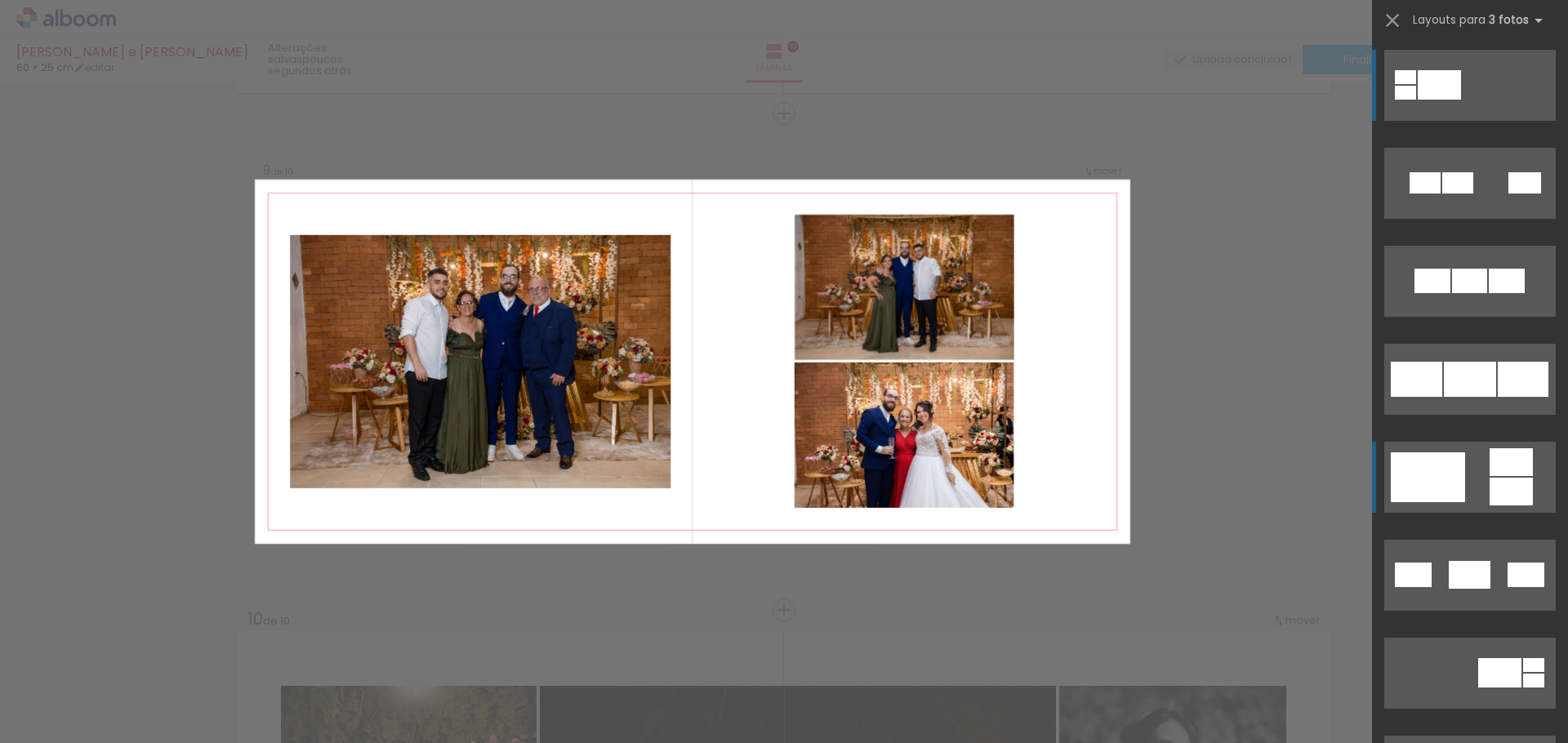
click at [1471, 469] on quentale-layouter at bounding box center [1470, 477] width 171 height 71
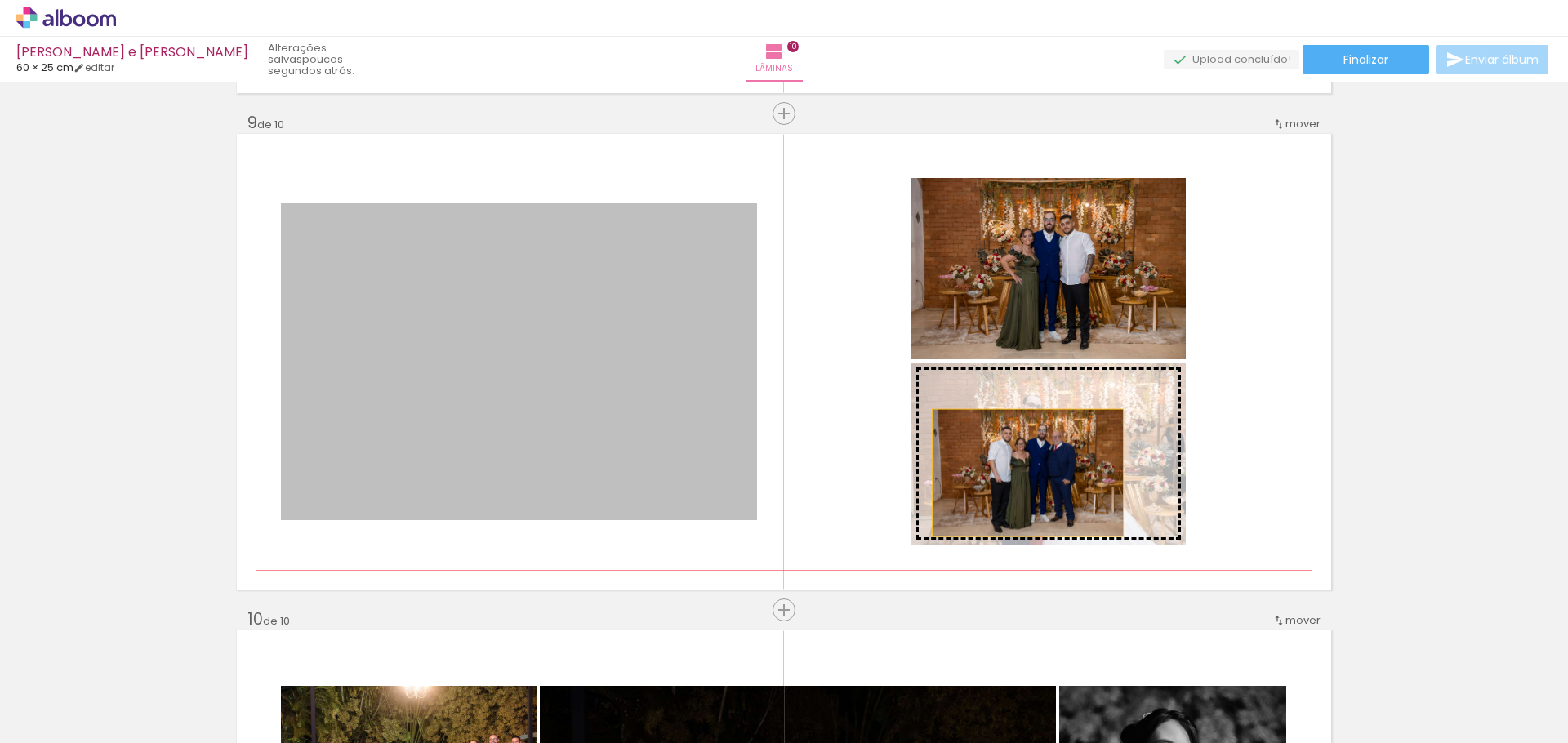
drag, startPoint x: 594, startPoint y: 389, endPoint x: 1022, endPoint y: 473, distance: 436.2
click at [0, 0] on slot at bounding box center [0, 0] width 0 height 0
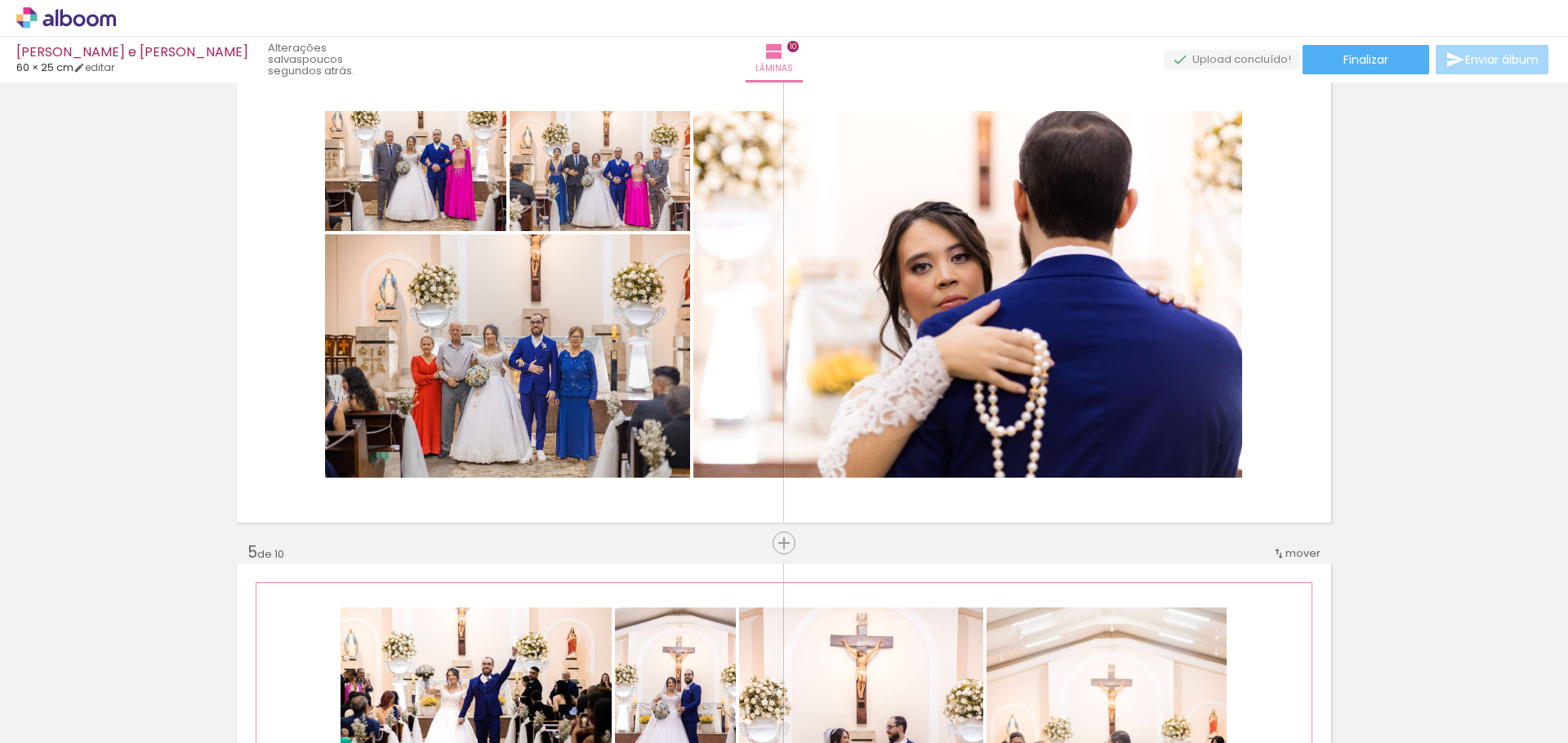
scroll to position [1551, 0]
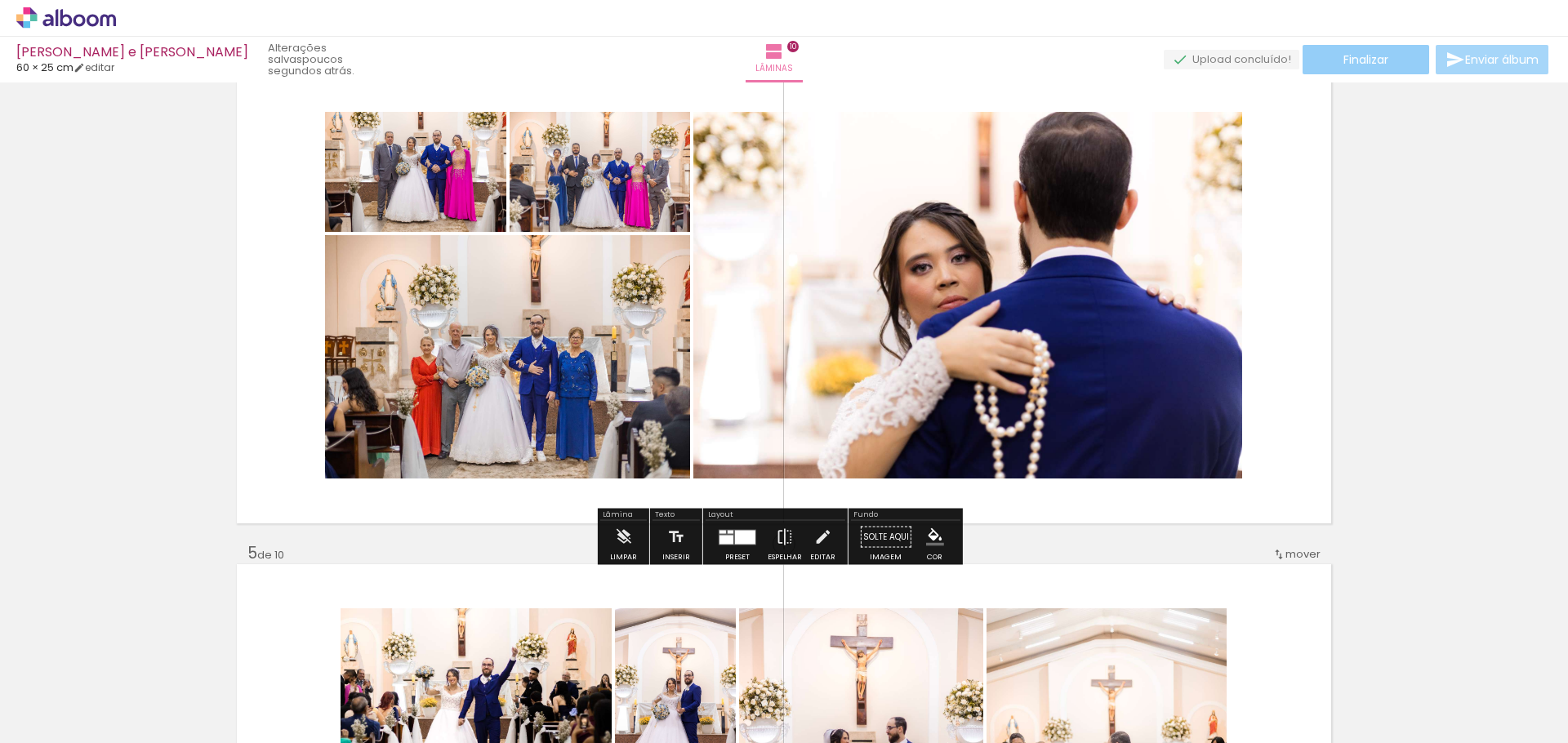
click at [1350, 63] on span "Finalizar" at bounding box center [1365, 59] width 45 height 11
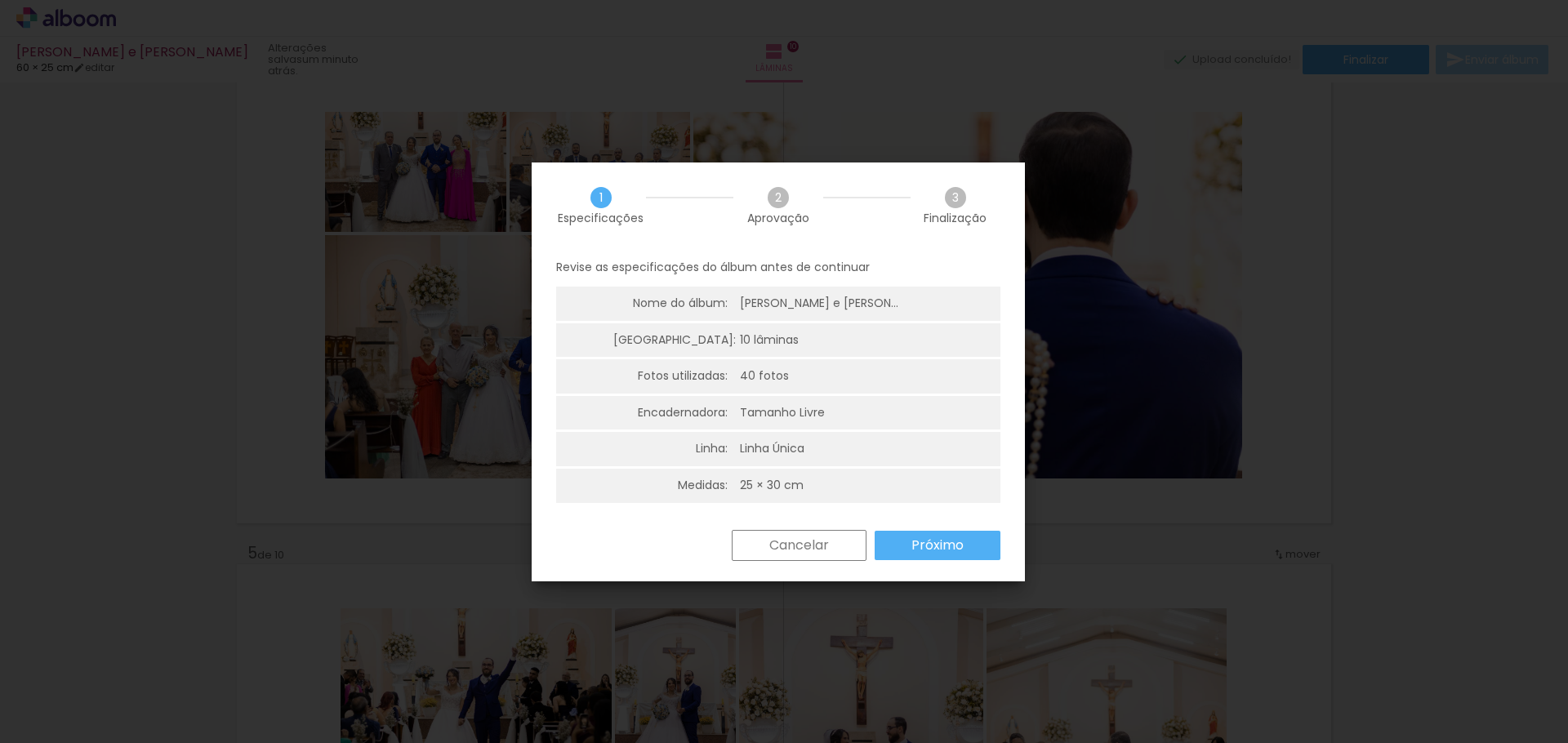
click at [0, 0] on slot "Próximo" at bounding box center [0, 0] width 0 height 0
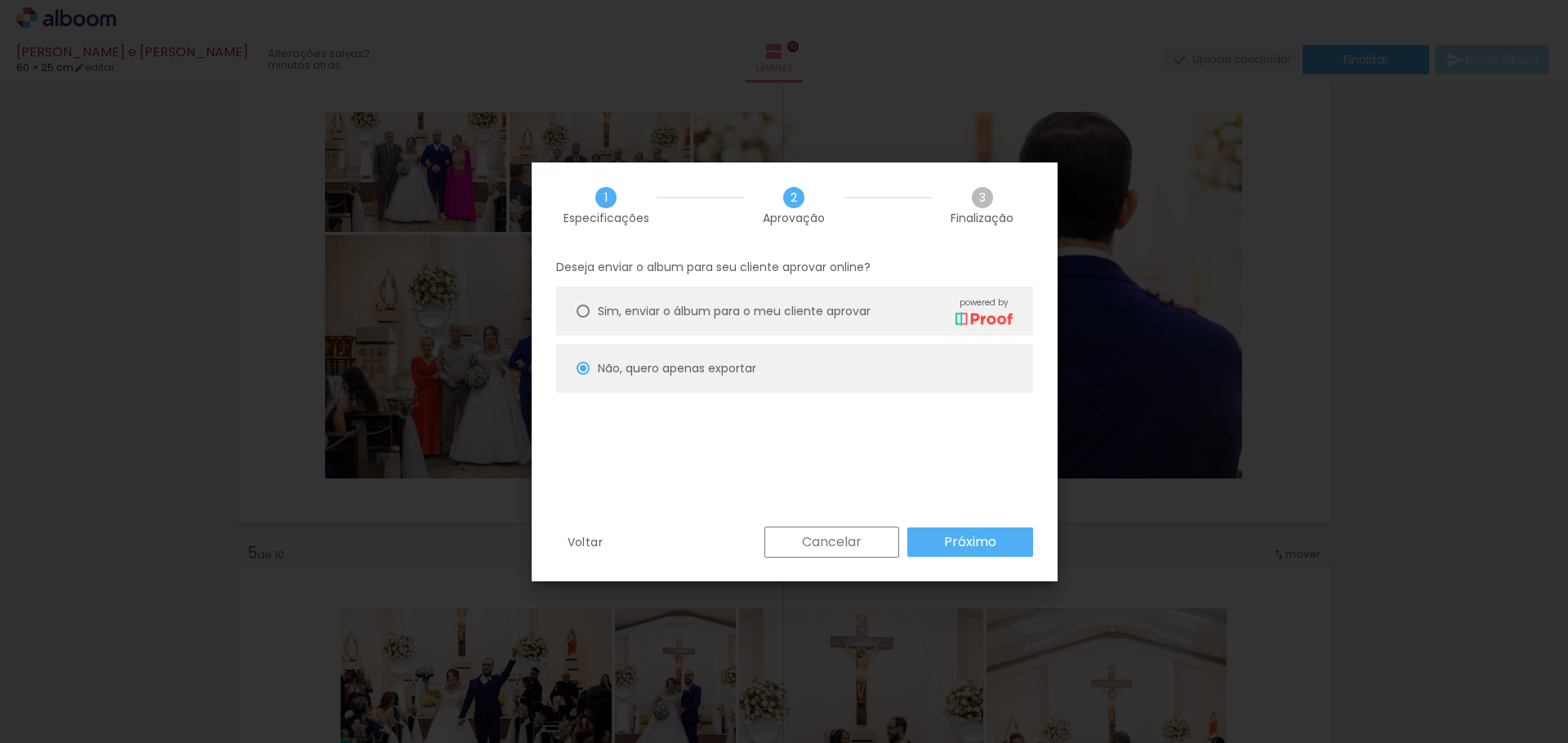
scroll to position [0, 1910]
click at [0, 0] on slot "Próximo" at bounding box center [0, 0] width 0 height 0
type input "Alta, 300 DPI"
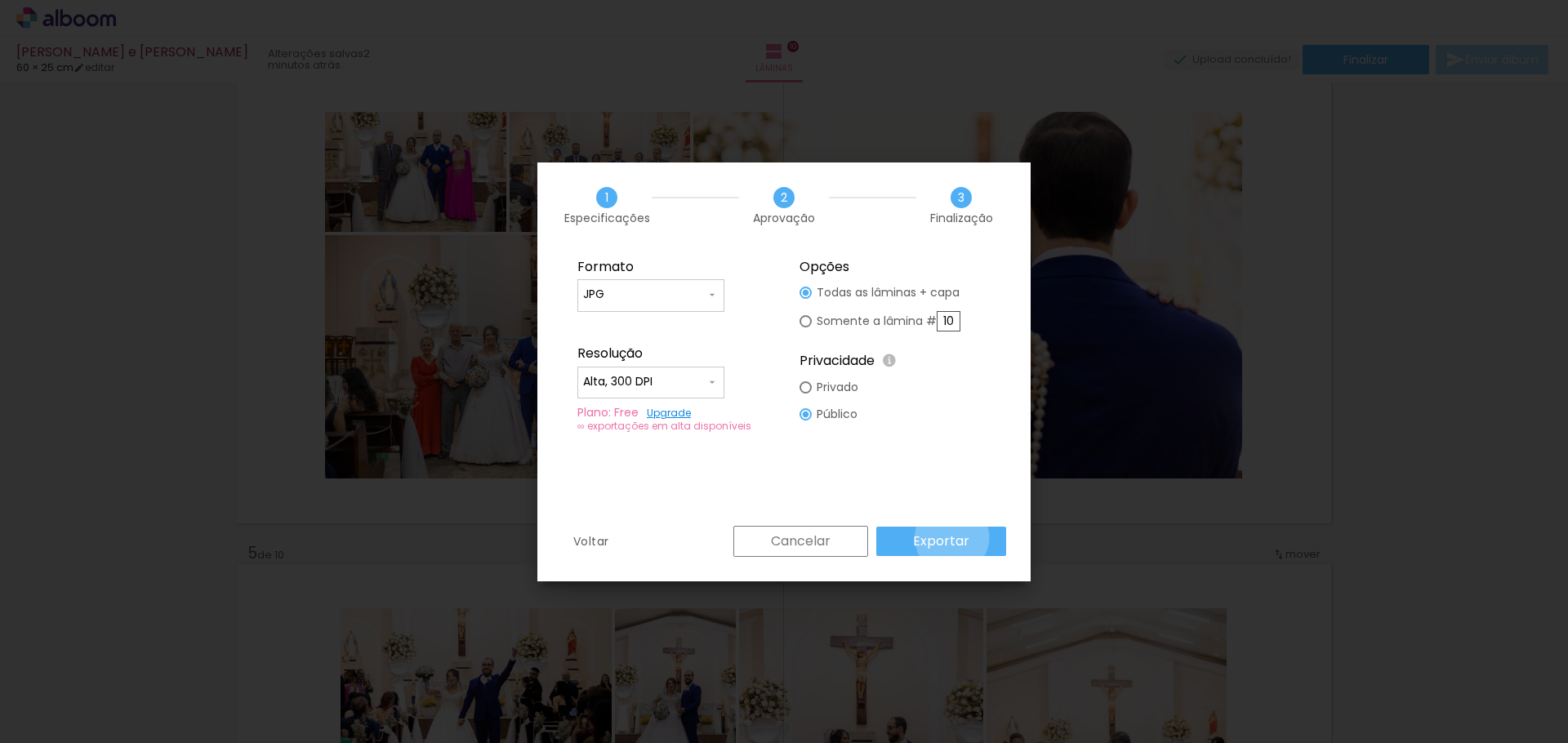
click at [0, 0] on slot "Exportar" at bounding box center [0, 0] width 0 height 0
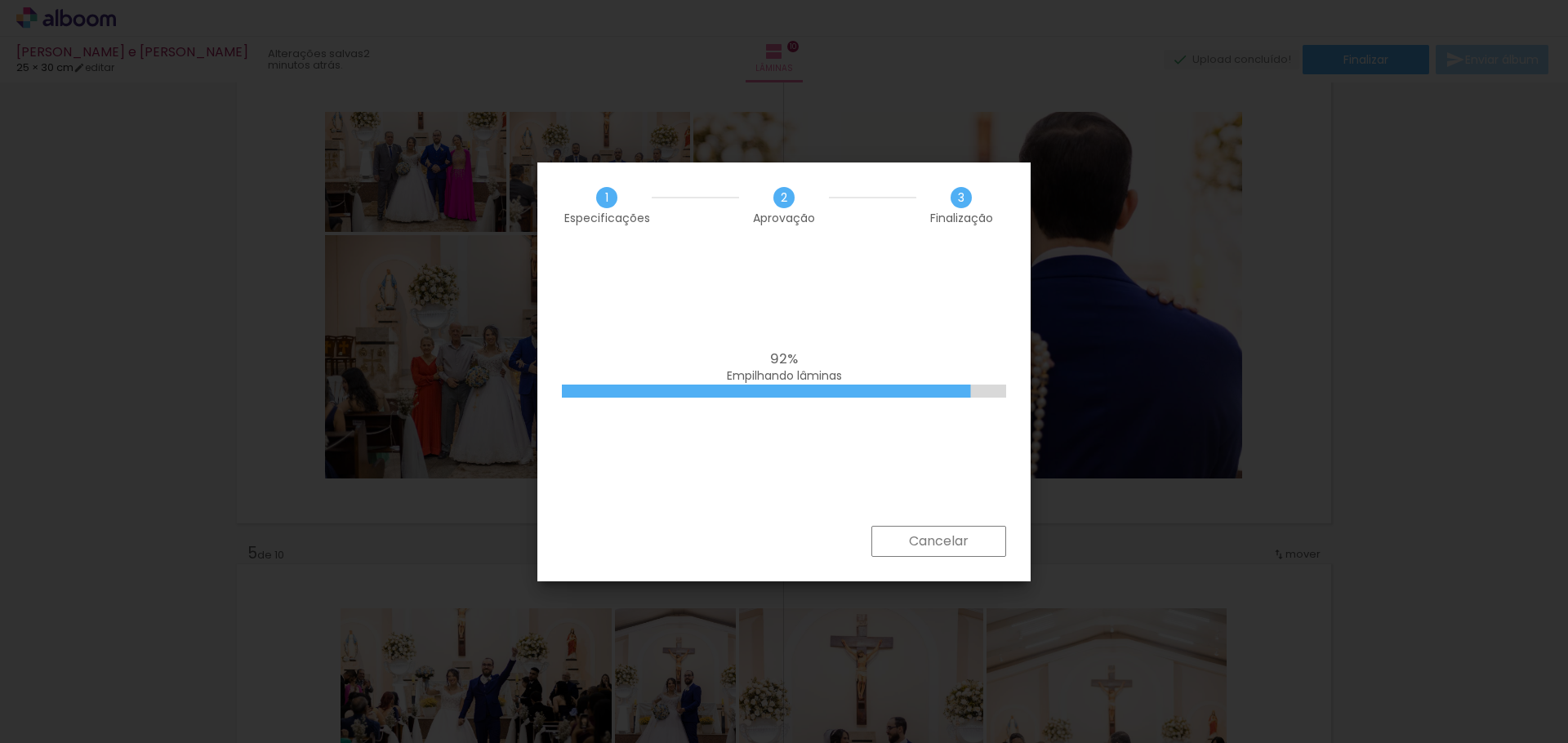
scroll to position [0, 1910]
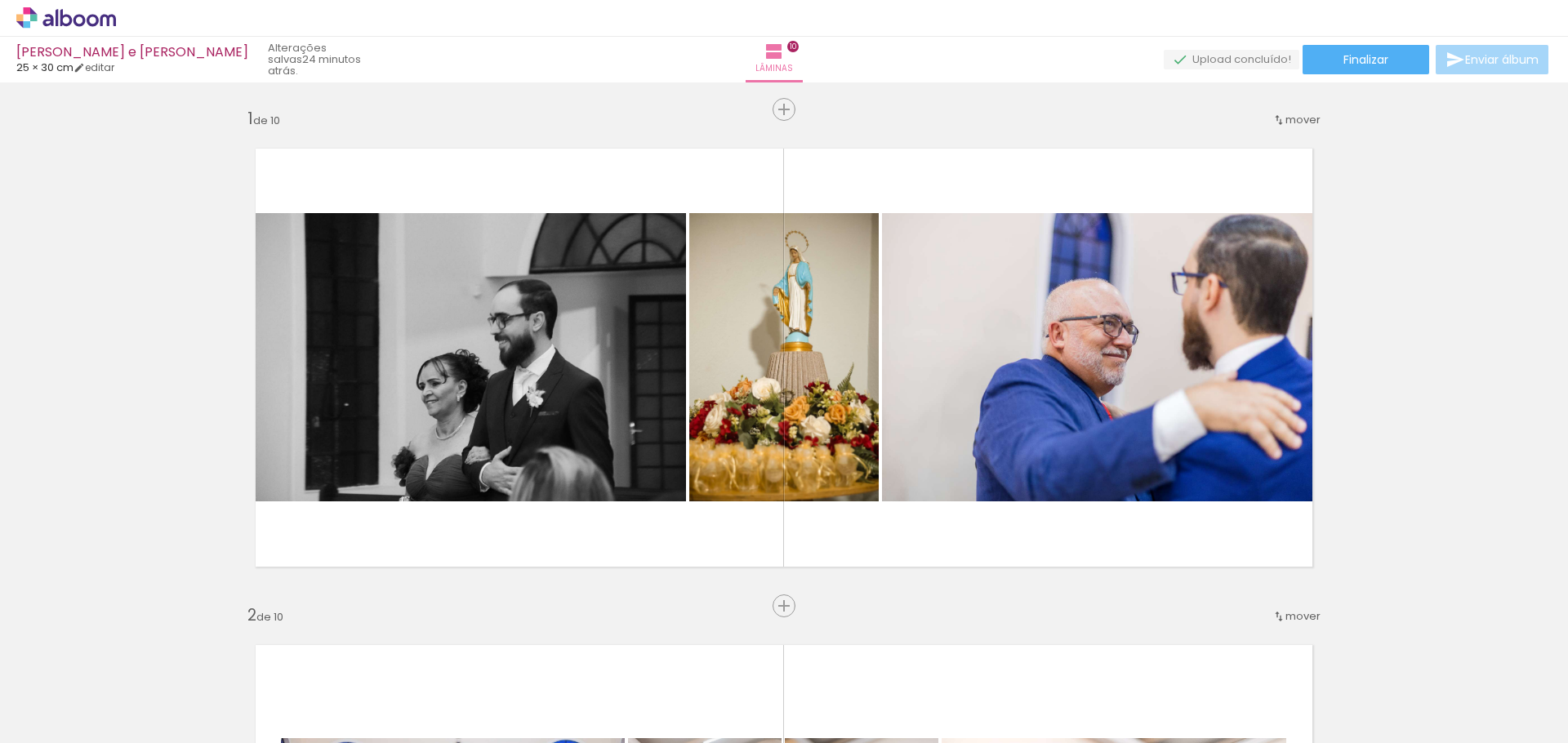
click at [266, 690] on div at bounding box center [255, 688] width 81 height 54
click at [230, 668] on div at bounding box center [255, 688] width 81 height 54
click at [227, 656] on iron-icon at bounding box center [219, 655] width 18 height 18
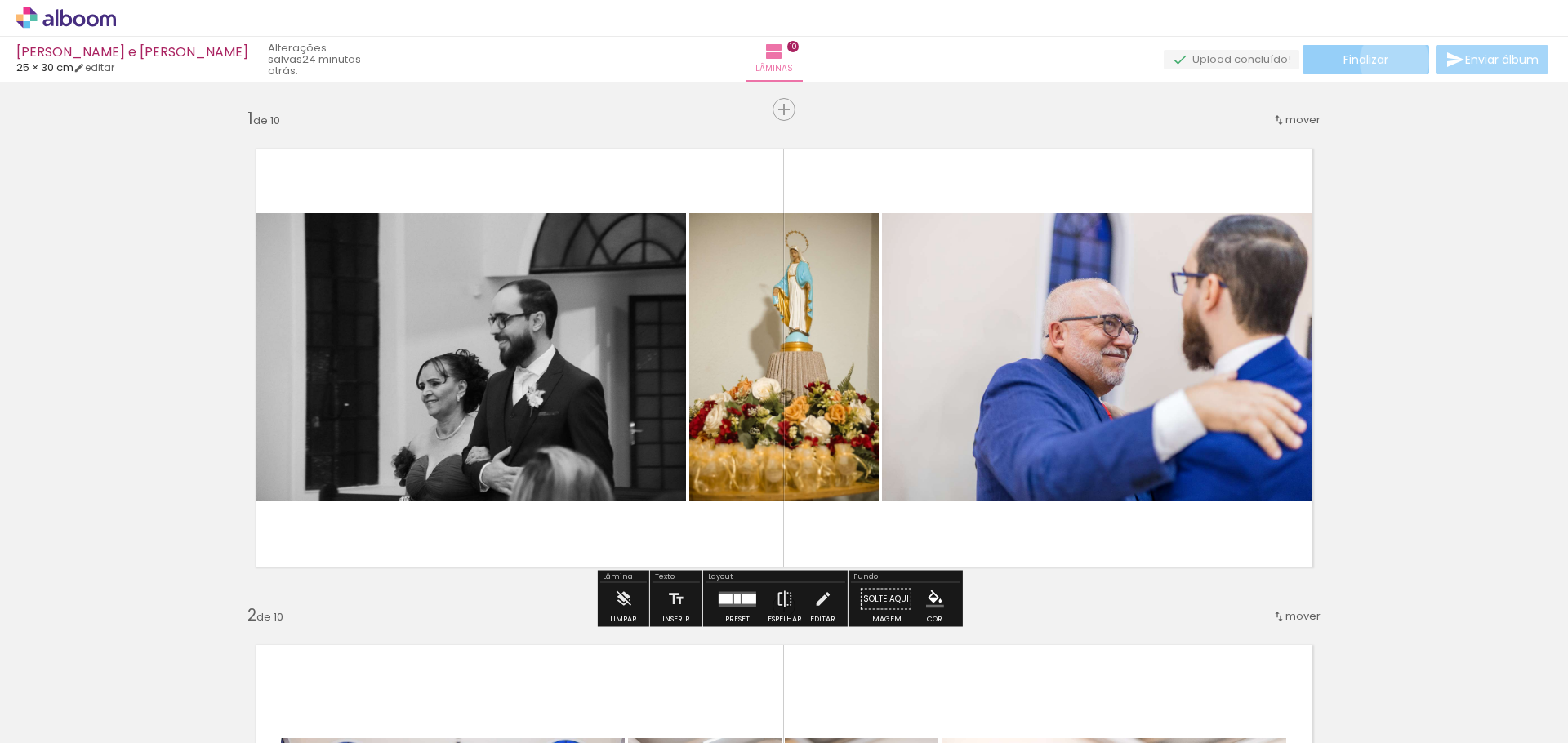
click at [1388, 60] on paper-button "Finalizar" at bounding box center [1365, 60] width 127 height 30
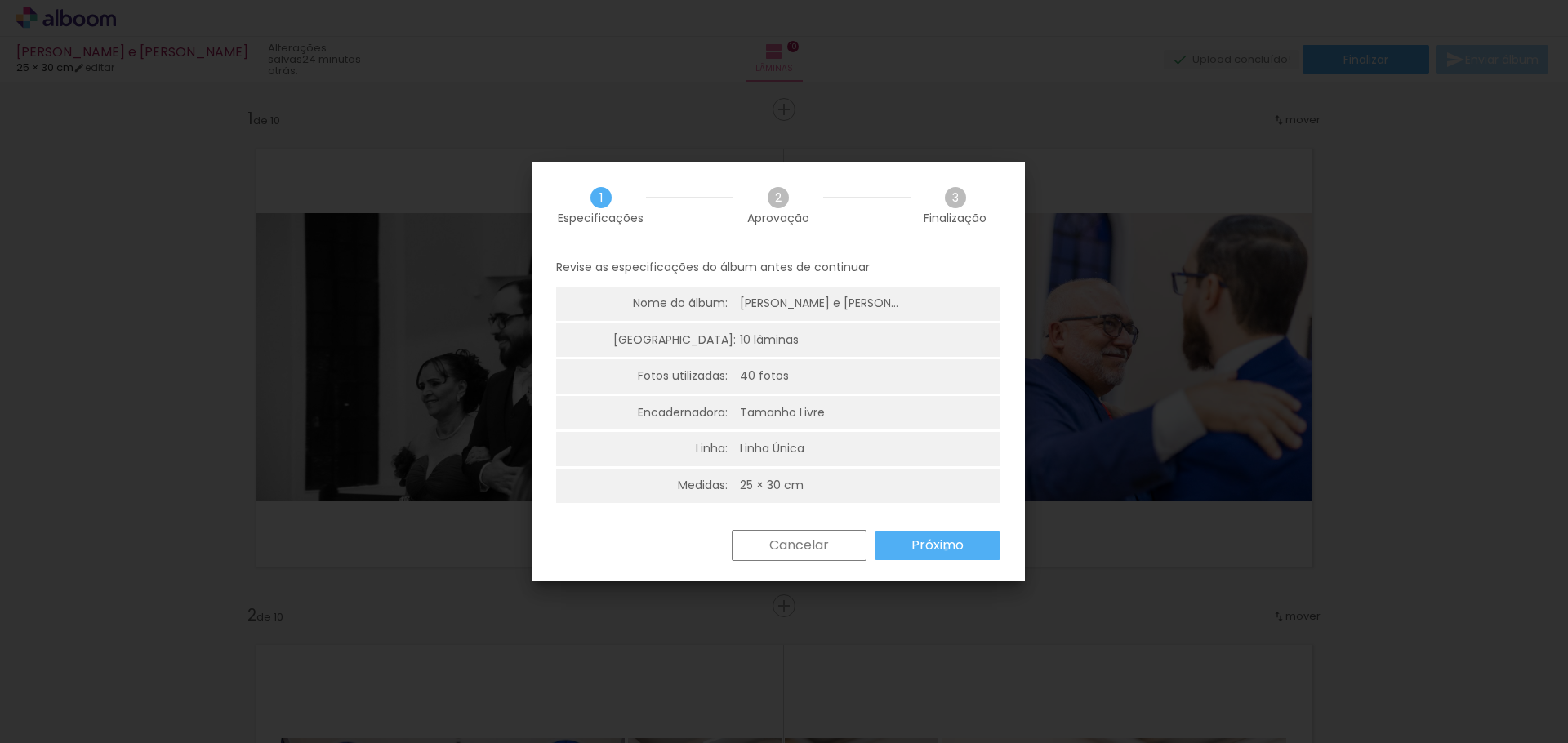
click at [0, 0] on slot "Próximo" at bounding box center [0, 0] width 0 height 0
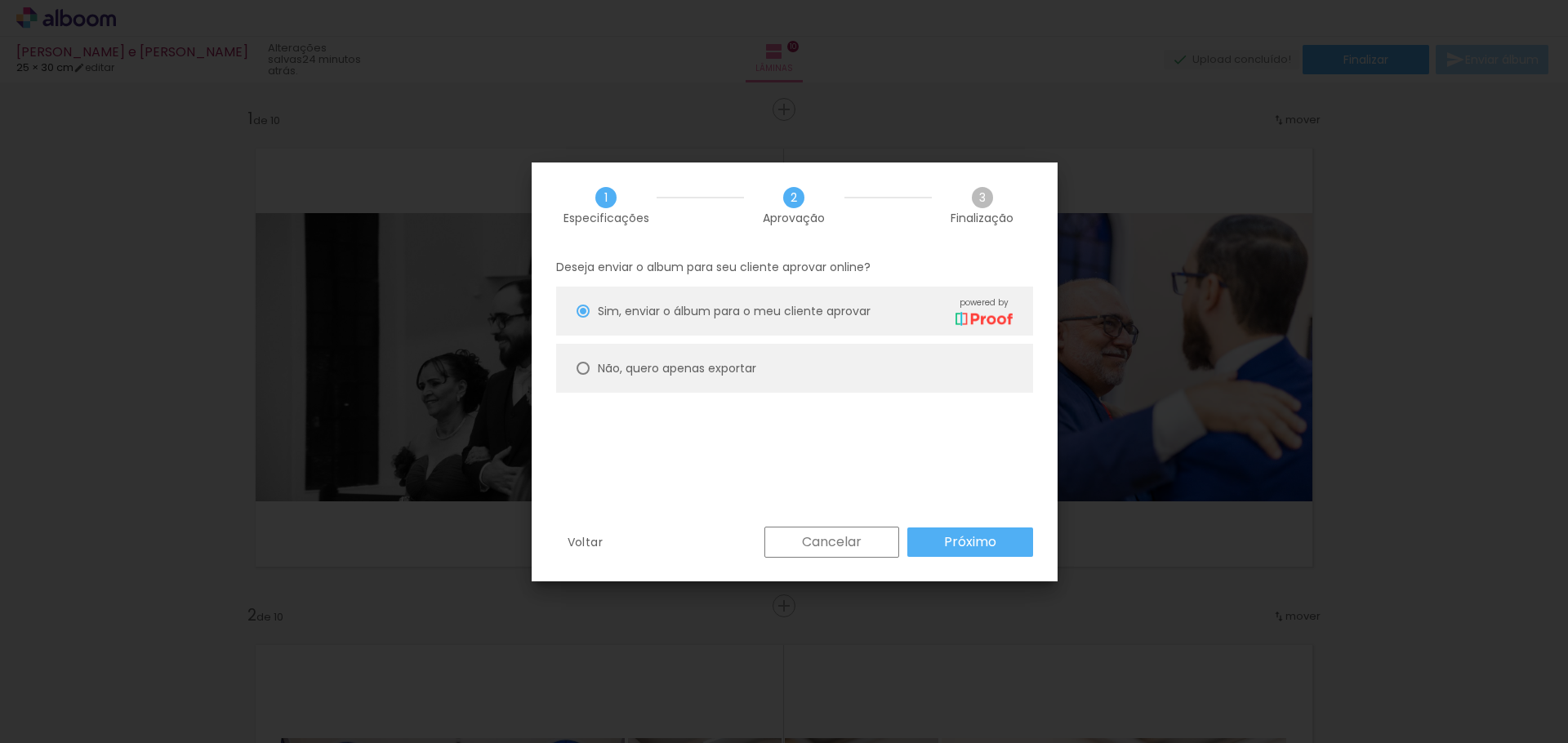
click at [589, 368] on div at bounding box center [583, 368] width 13 height 13
type paper-radio-button "on"
click at [0, 0] on slot "Próximo" at bounding box center [0, 0] width 0 height 0
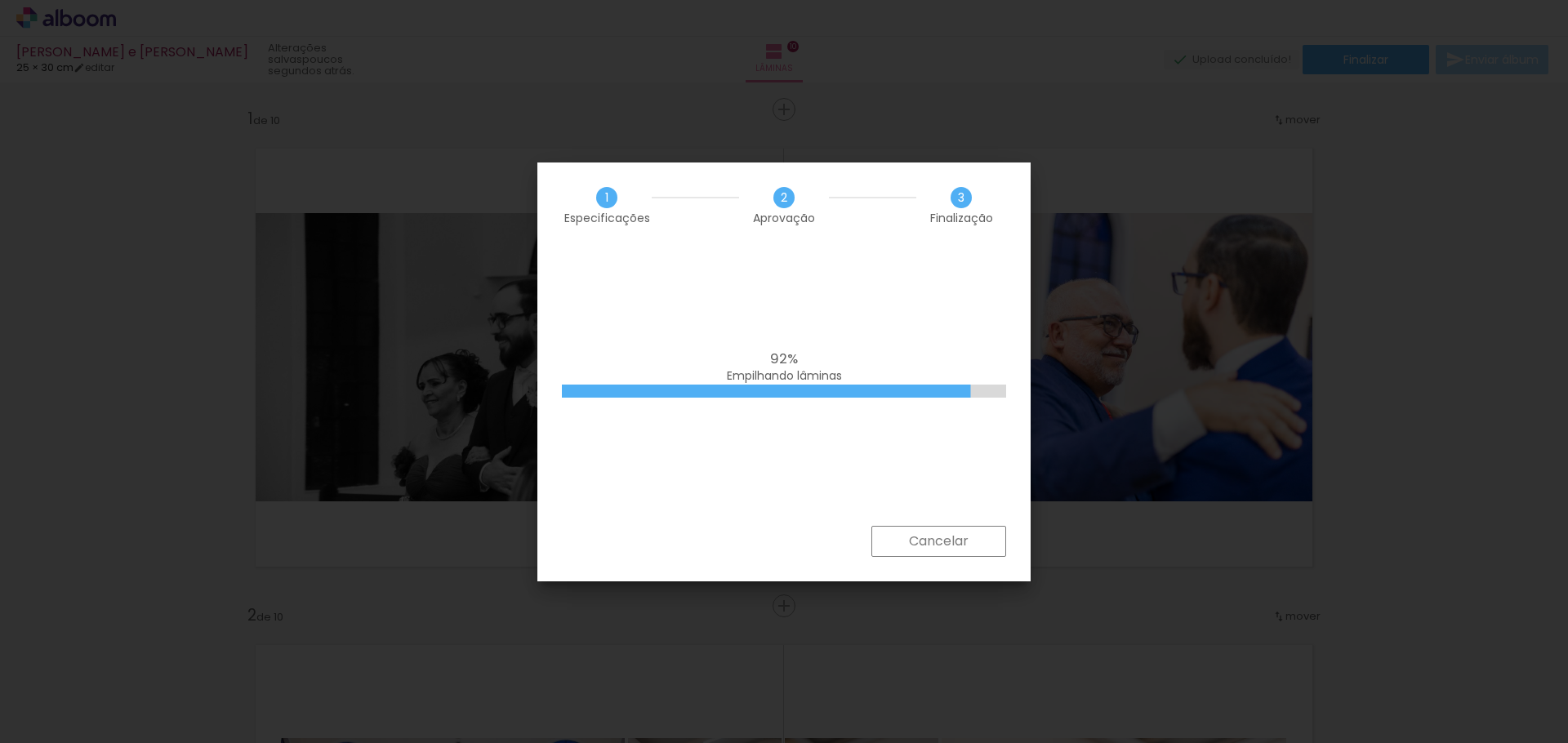
click at [820, 339] on div "92% Empilhando lâminas" at bounding box center [784, 387] width 493 height 278
click at [0, 0] on slot "Cancelar" at bounding box center [0, 0] width 0 height 0
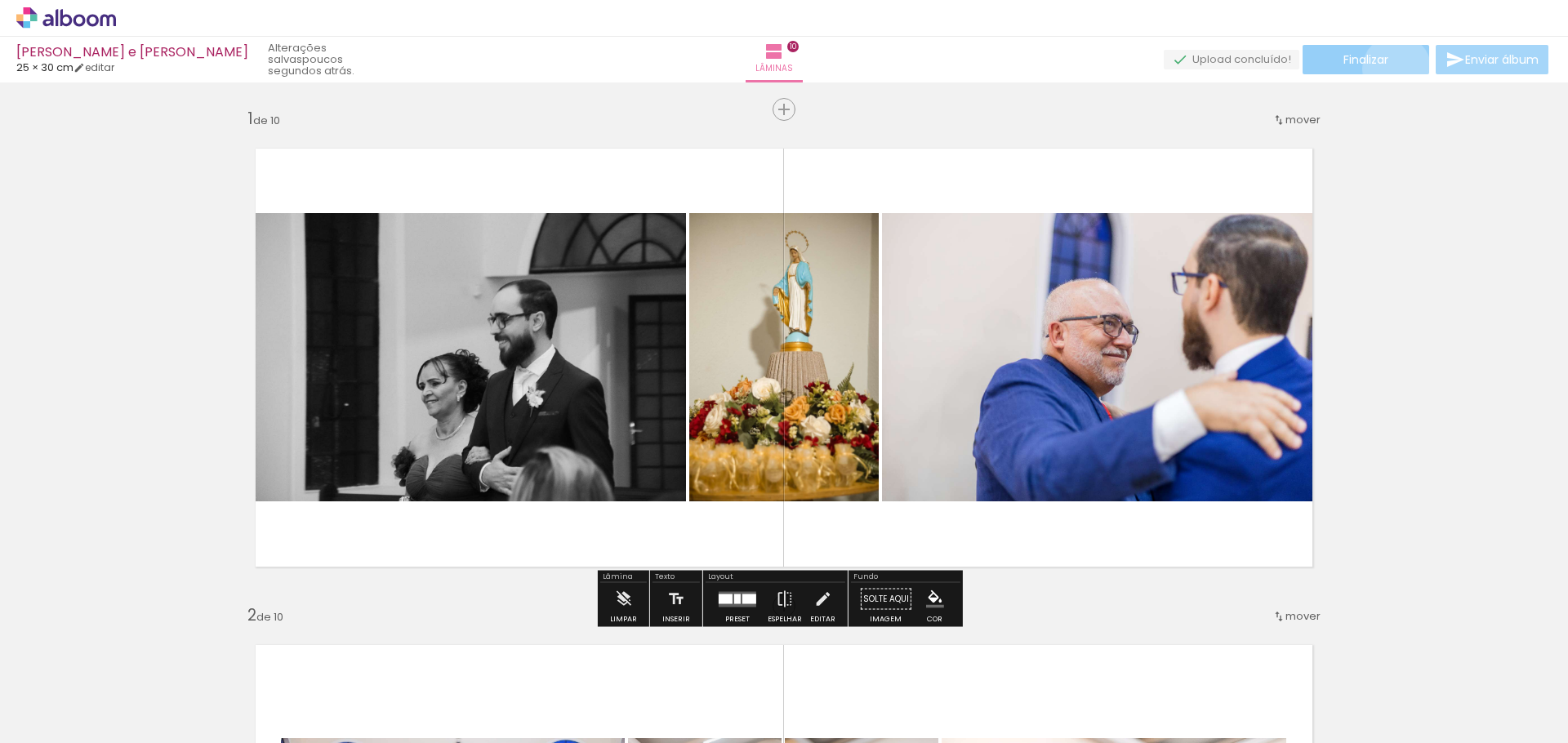
click at [1391, 68] on paper-button "Finalizar" at bounding box center [1365, 60] width 127 height 30
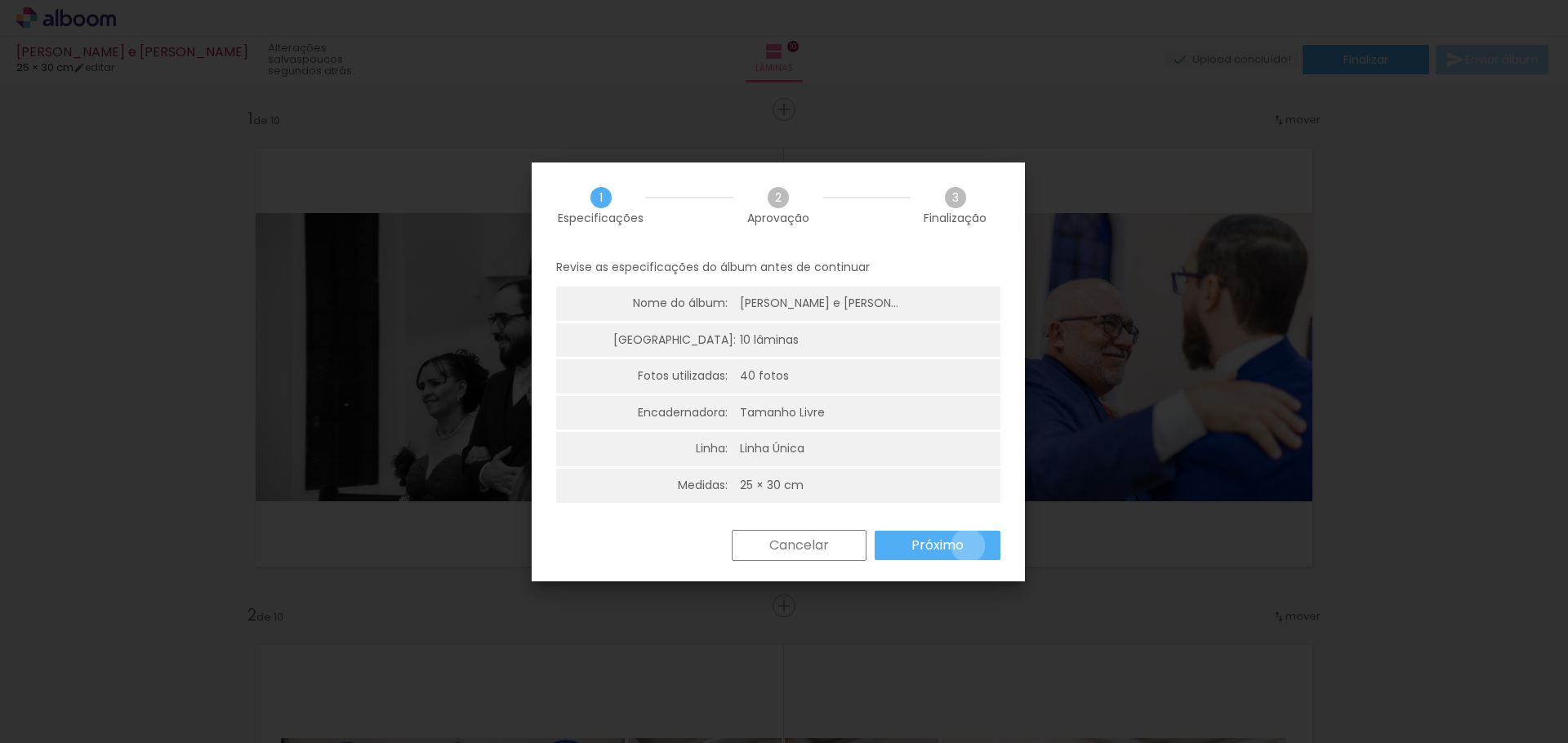
click at [968, 545] on paper-button "Próximo" at bounding box center [938, 546] width 126 height 30
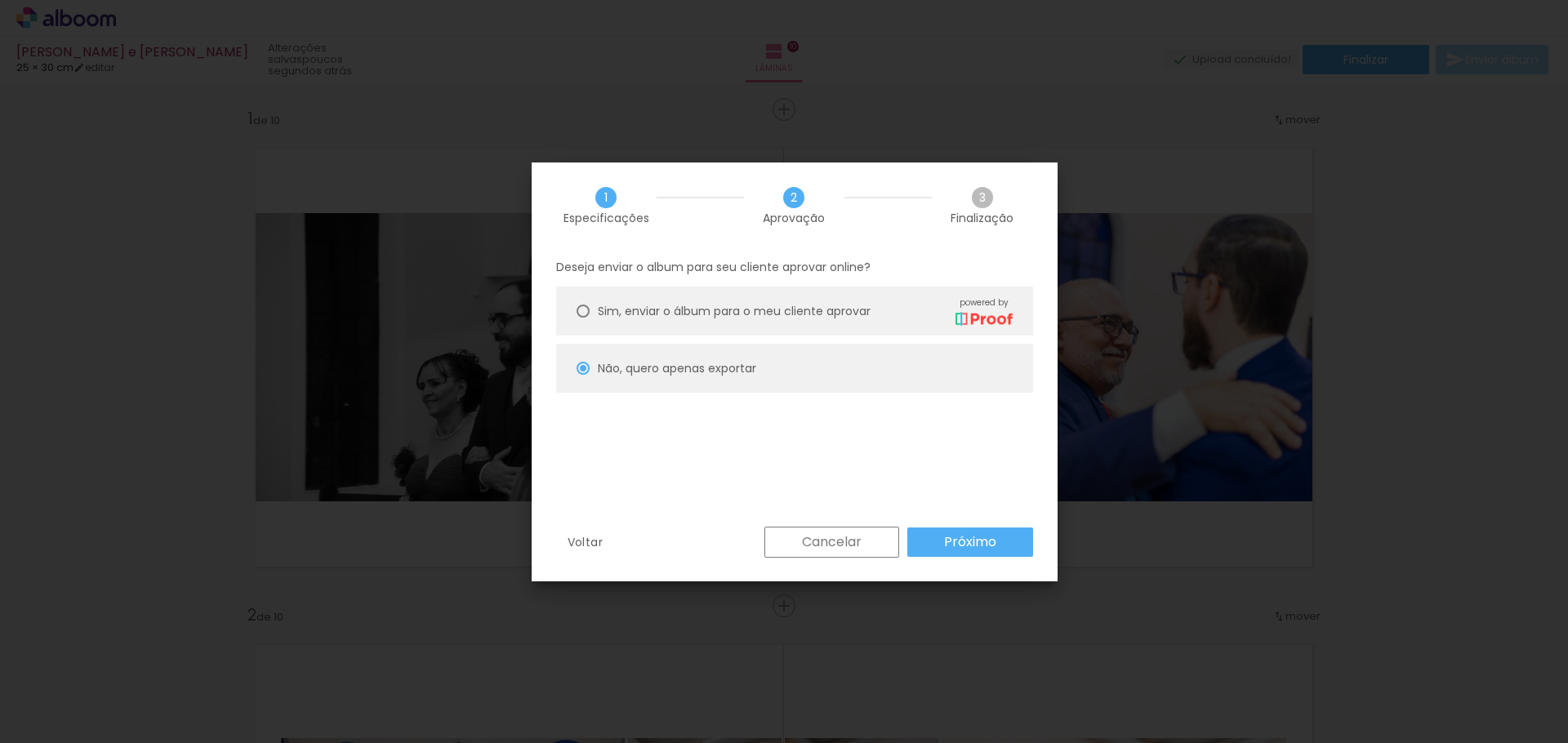
click at [0, 0] on slot "Próximo" at bounding box center [0, 0] width 0 height 0
type input "Alta, 300 DPI"
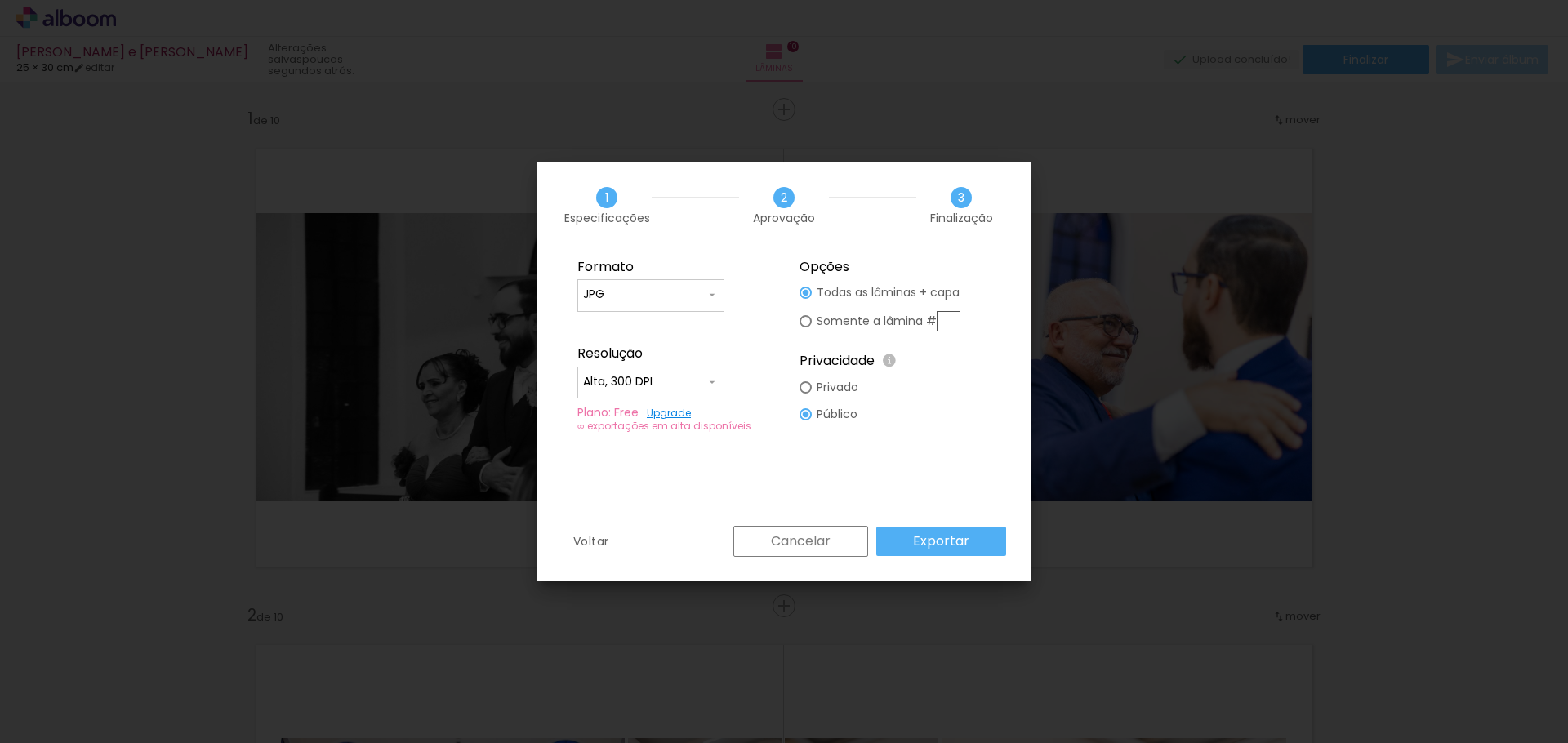
click at [944, 320] on input "text" at bounding box center [949, 321] width 24 height 20
type paper-radio-button "on"
type input "10"
click at [803, 289] on div at bounding box center [805, 292] width 12 height 12
type paper-radio-button "on"
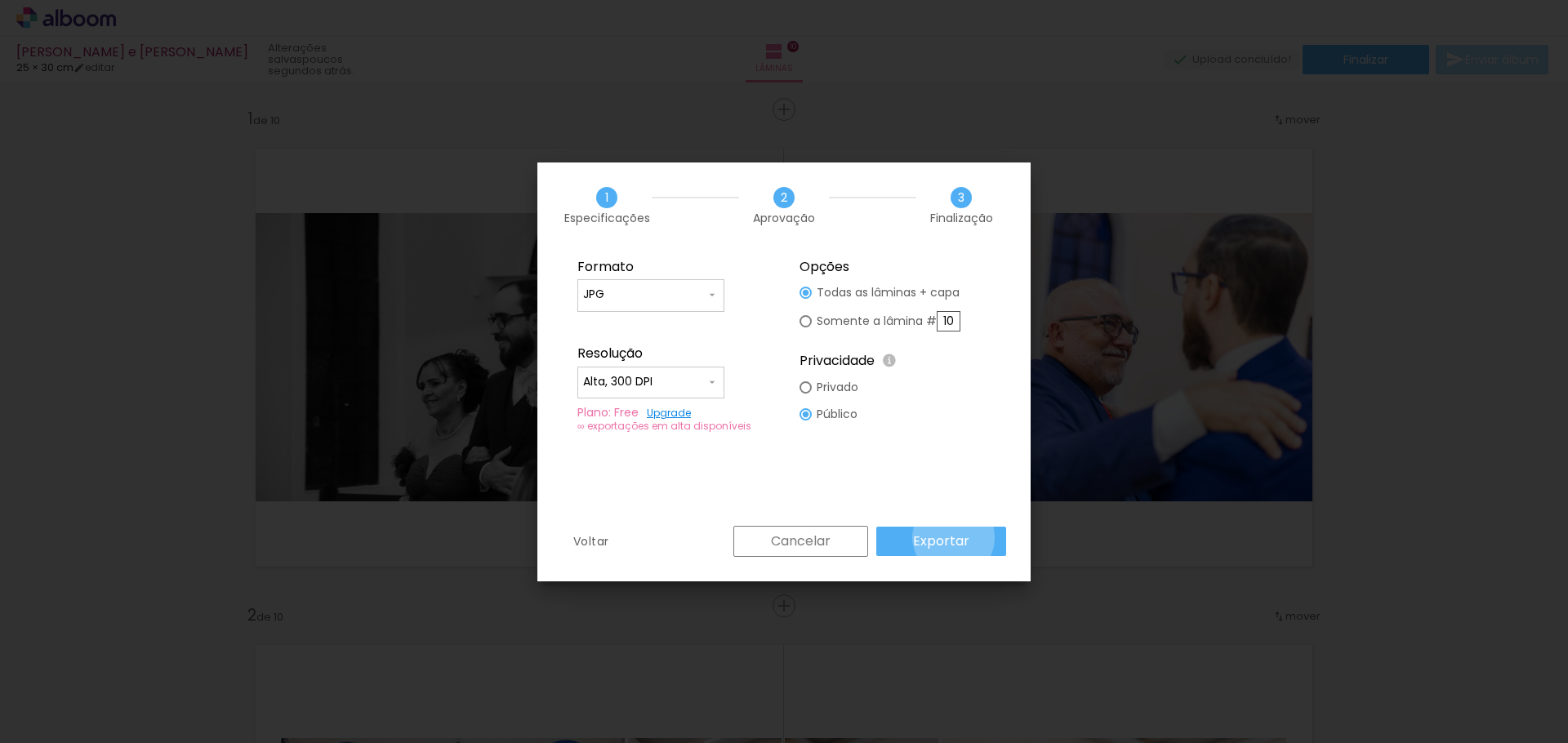
click at [0, 0] on slot "Exportar" at bounding box center [0, 0] width 0 height 0
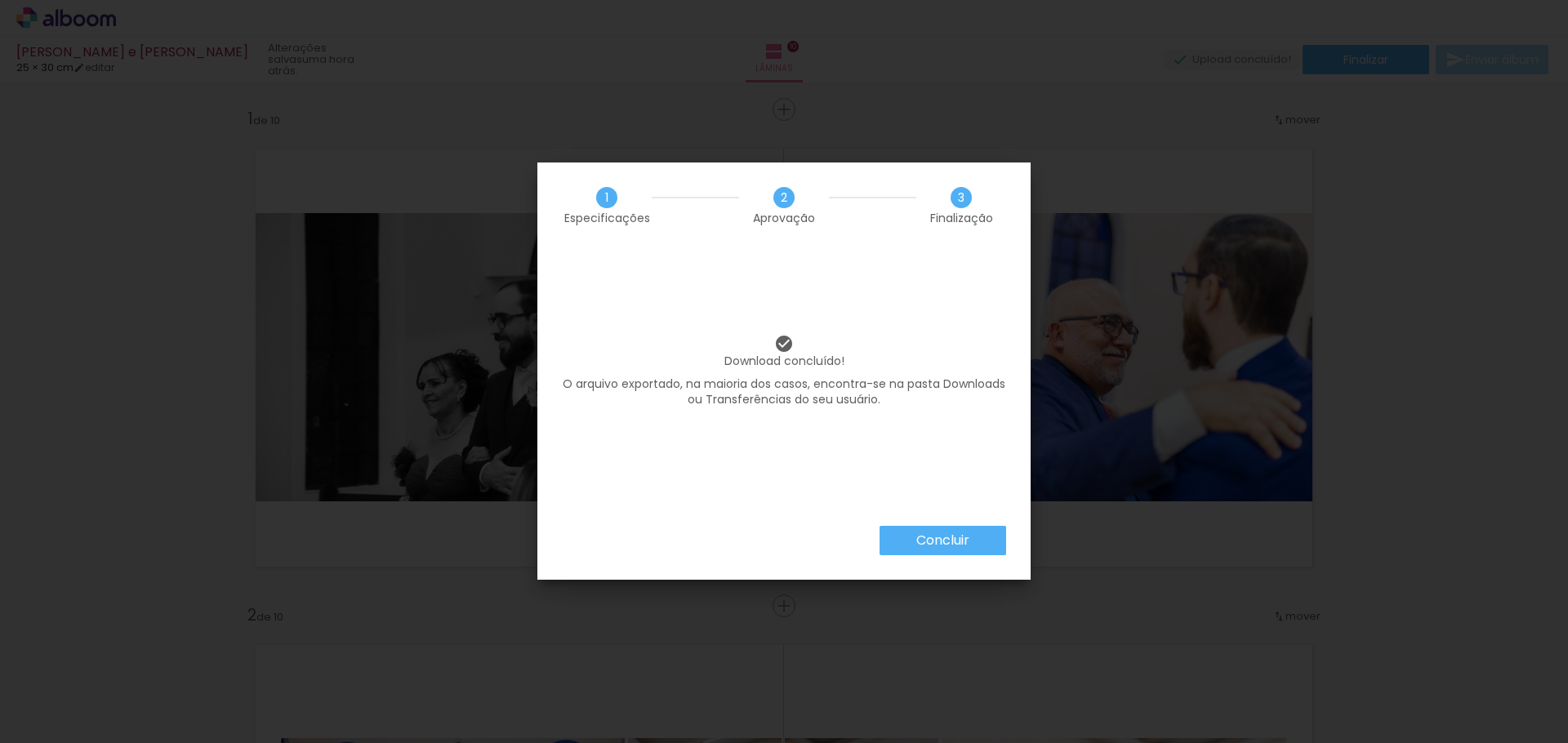
click at [1334, 6] on iron-overlay-backdrop at bounding box center [784, 371] width 1568 height 743
click at [976, 548] on paper-button "Concluir" at bounding box center [942, 540] width 127 height 30
